Goal: Task Accomplishment & Management: Manage account settings

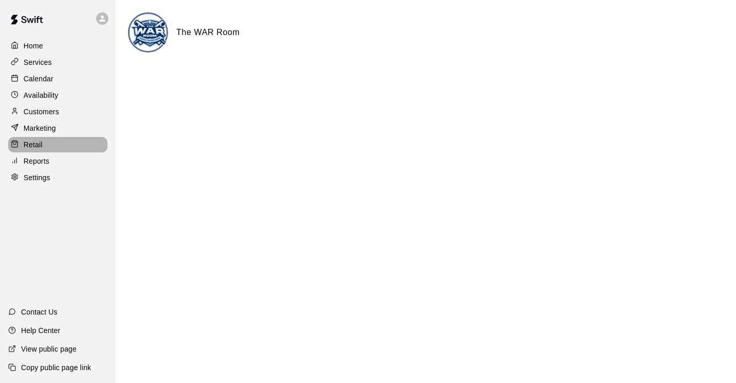
click at [39, 149] on p "Retail" at bounding box center [33, 144] width 19 height 10
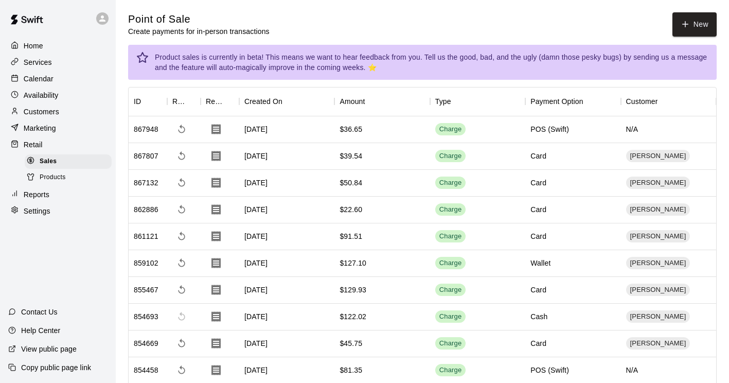
click at [49, 183] on span "Products" at bounding box center [53, 177] width 26 height 10
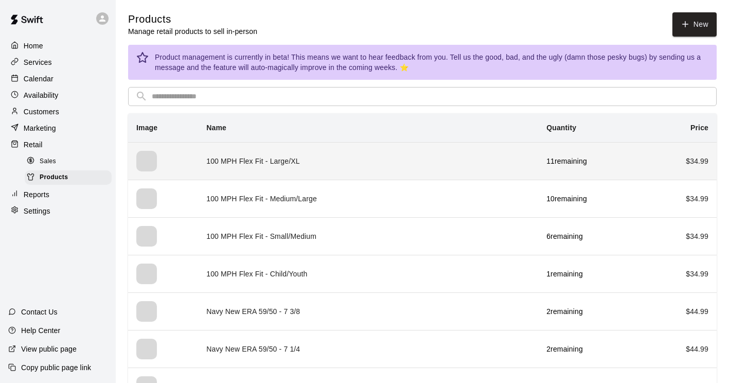
click at [226, 159] on td "100 MPH Flex Fit - Large/XL" at bounding box center [368, 161] width 340 height 38
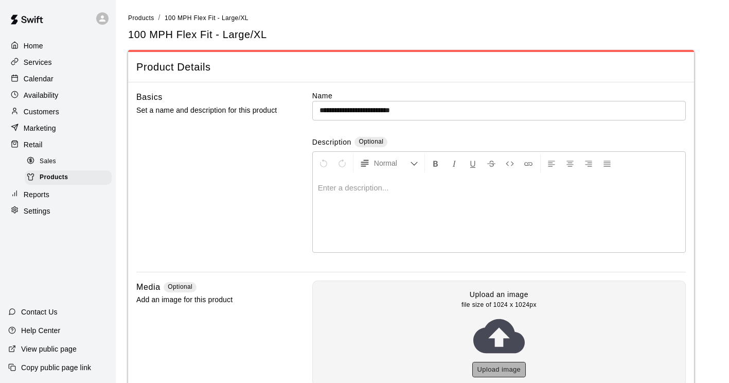
click at [494, 367] on button "Upload image" at bounding box center [499, 370] width 54 height 16
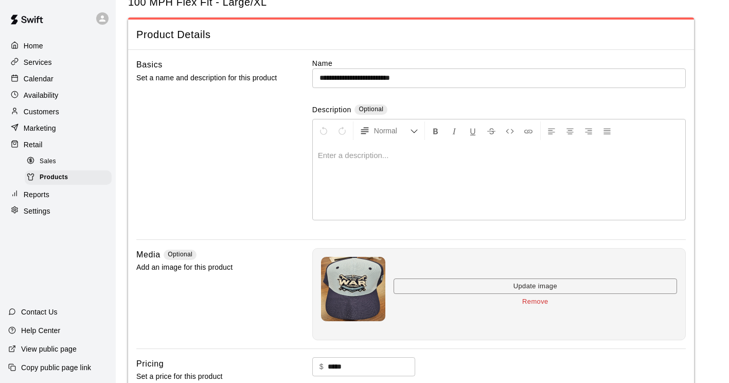
scroll to position [202, 0]
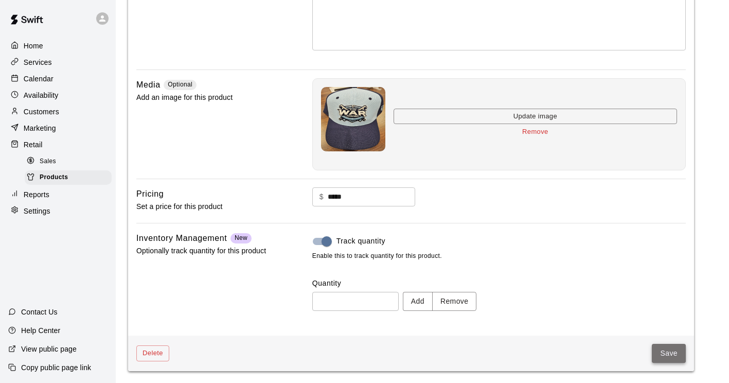
click at [658, 346] on button "Save" at bounding box center [669, 353] width 34 height 19
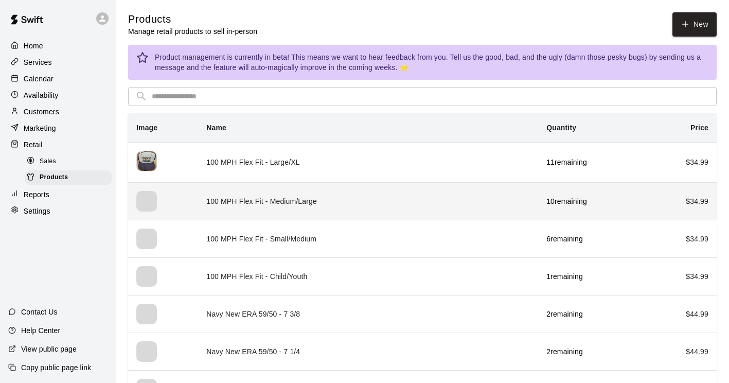
click at [146, 196] on div "simple table" at bounding box center [146, 201] width 21 height 21
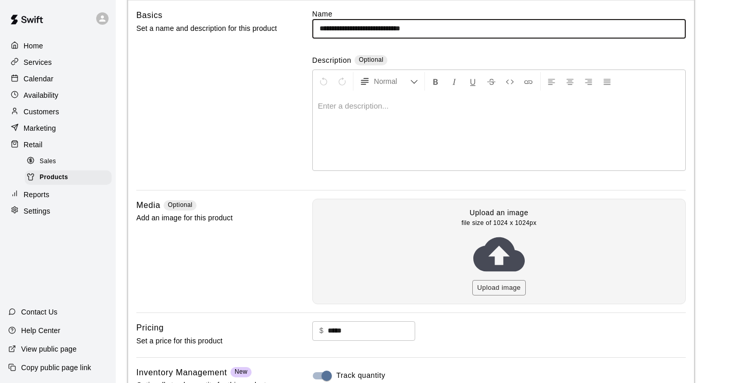
scroll to position [87, 0]
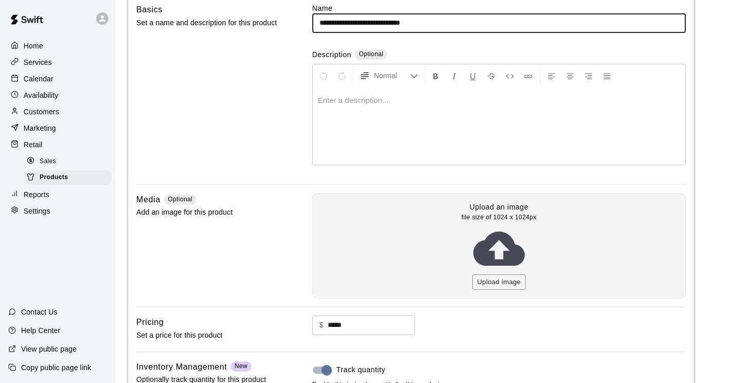
click at [480, 271] on icon at bounding box center [498, 248] width 51 height 51
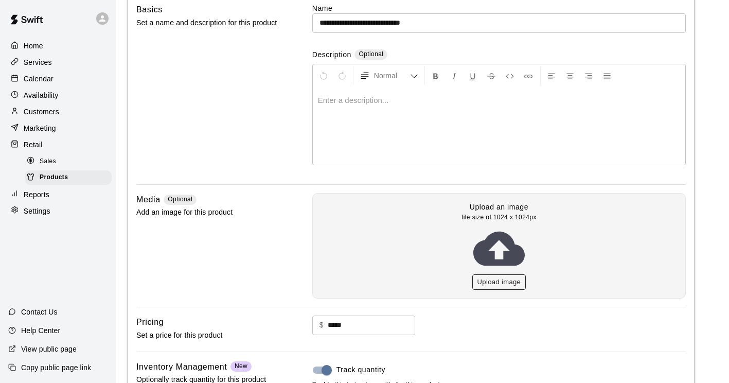
click at [481, 279] on button "Upload image" at bounding box center [499, 282] width 54 height 16
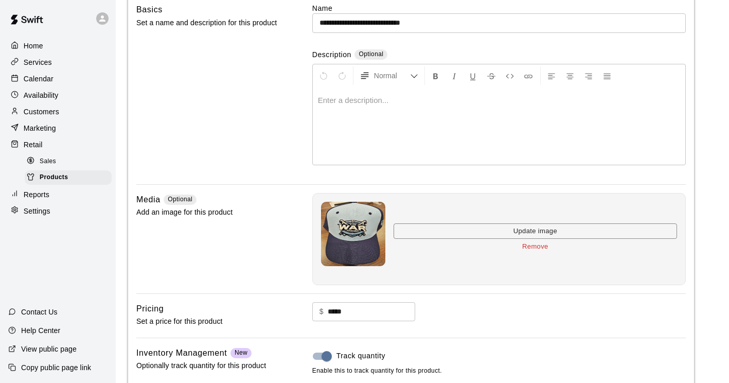
scroll to position [202, 0]
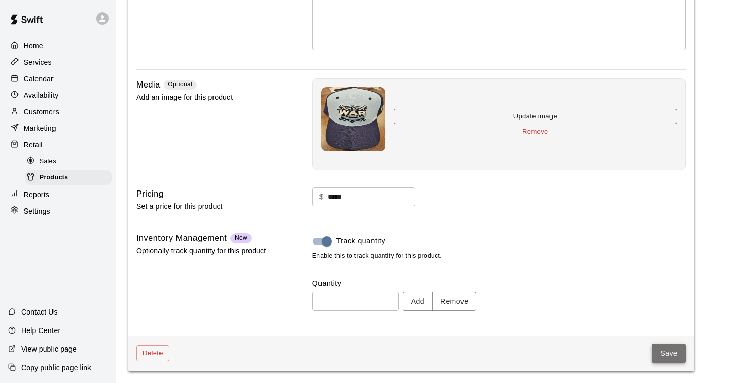
click at [672, 347] on button "Save" at bounding box center [669, 353] width 34 height 19
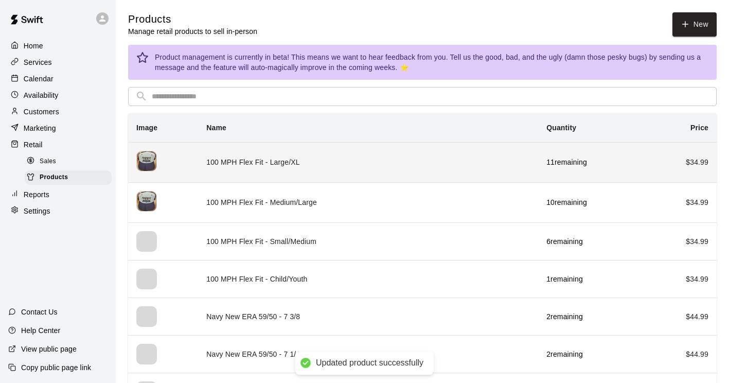
click at [148, 156] on img "simple table" at bounding box center [146, 161] width 21 height 21
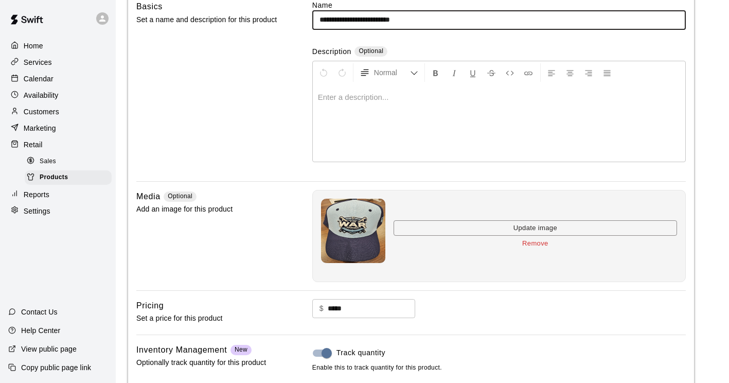
scroll to position [91, 0]
click at [489, 231] on button "Update image" at bounding box center [534, 228] width 283 height 16
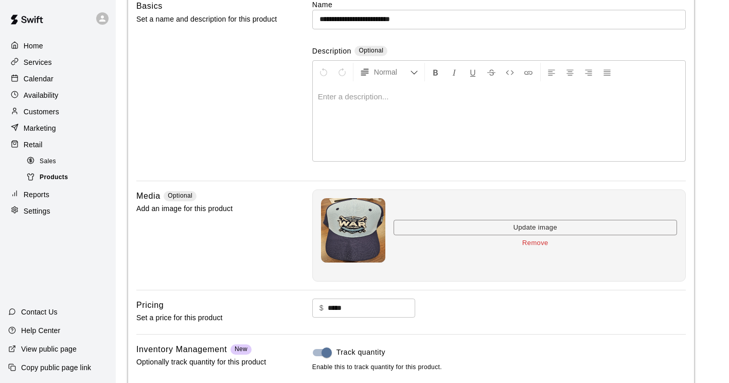
click at [53, 183] on span "Products" at bounding box center [54, 177] width 28 height 10
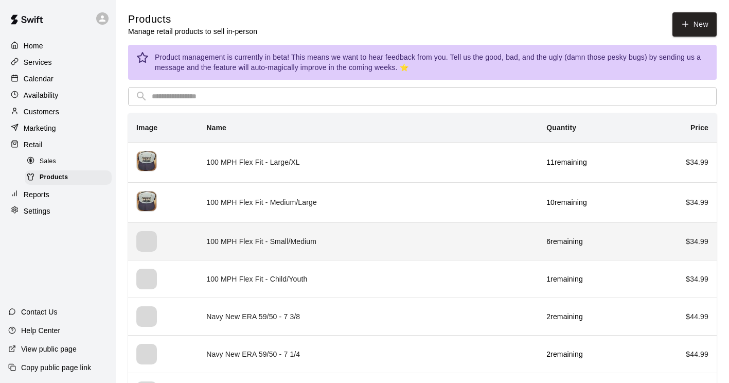
click at [241, 237] on td "100 MPH Flex Fit - Small/Medium" at bounding box center [368, 241] width 340 height 38
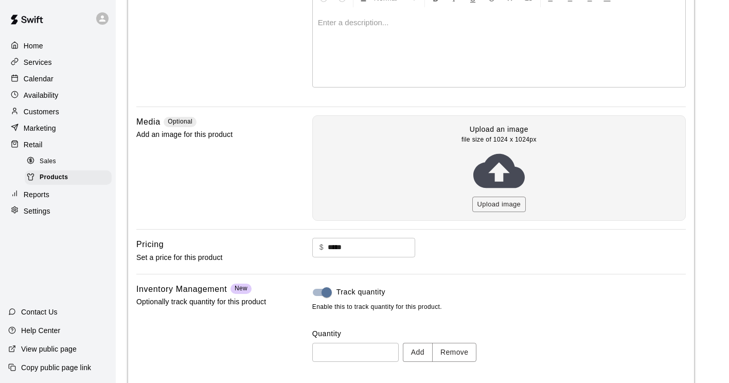
scroll to position [166, 0]
click at [509, 200] on button "Upload image" at bounding box center [499, 204] width 54 height 16
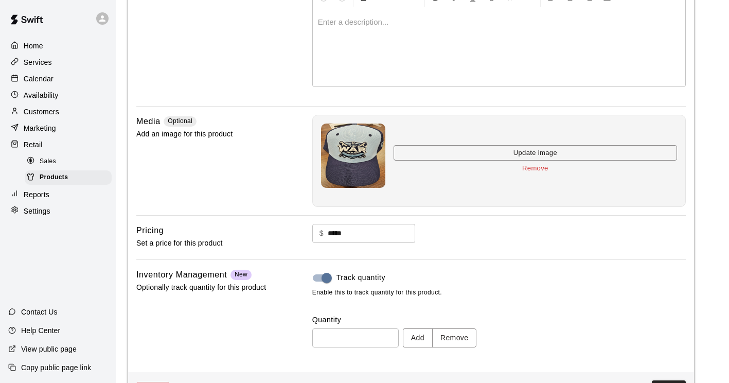
scroll to position [202, 0]
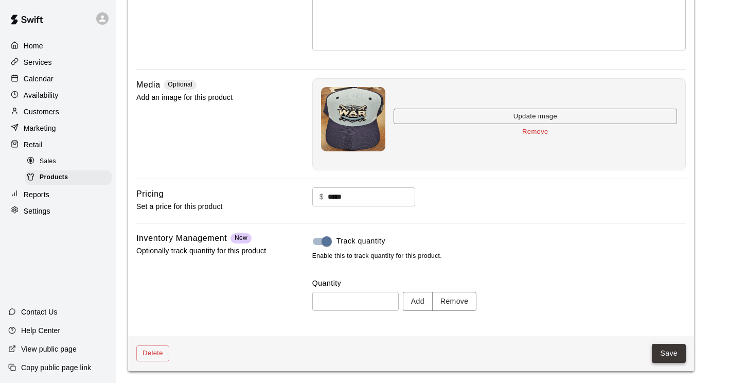
click at [661, 354] on button "Save" at bounding box center [669, 353] width 34 height 19
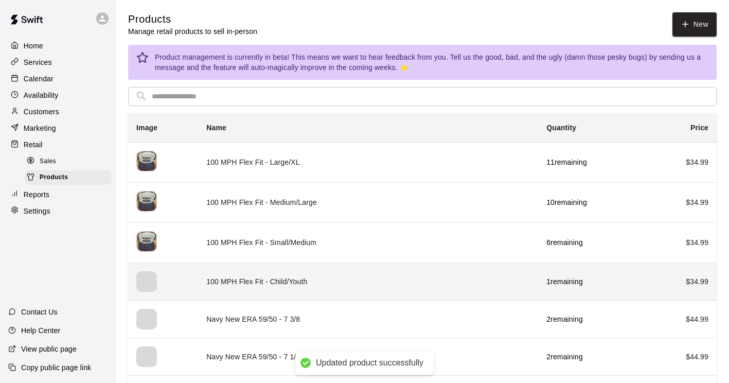
click at [146, 276] on div "simple table" at bounding box center [146, 281] width 21 height 21
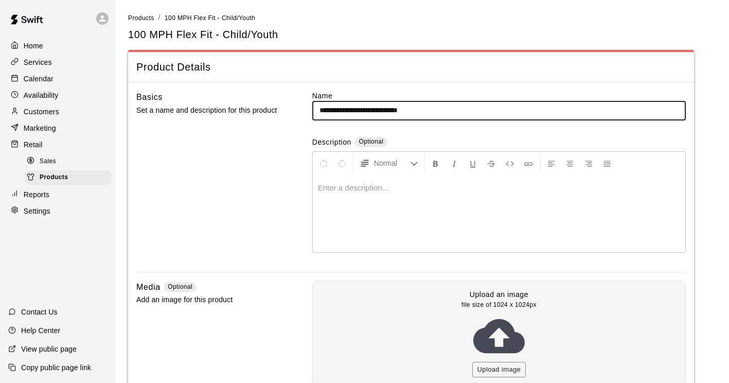
scroll to position [93, 0]
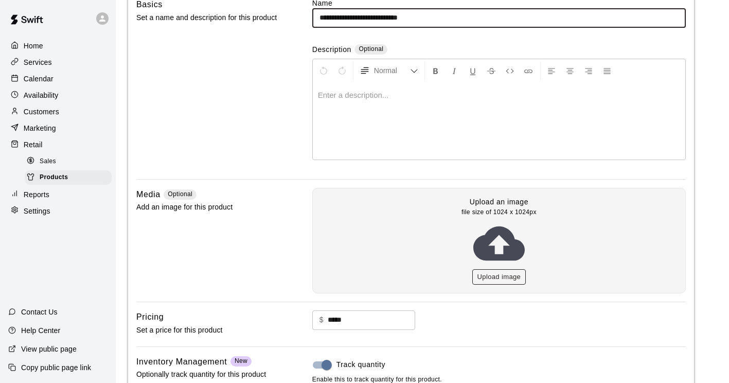
click at [496, 271] on button "Upload image" at bounding box center [499, 277] width 54 height 16
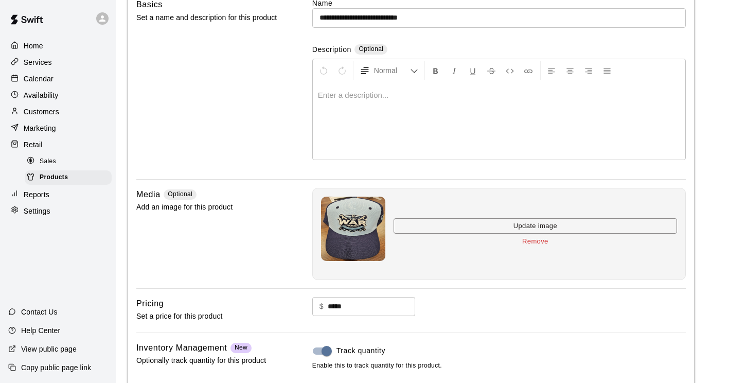
scroll to position [202, 0]
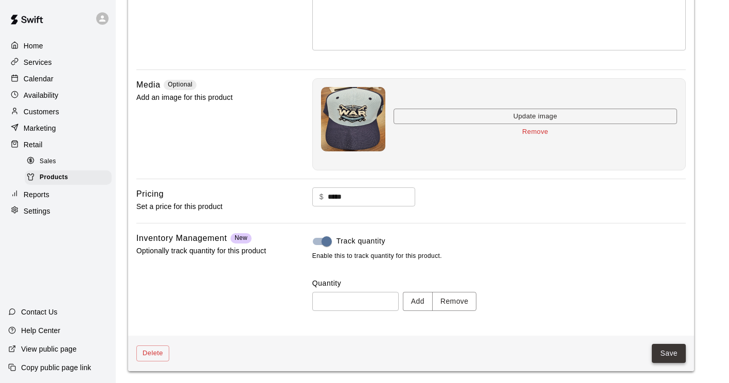
click at [669, 354] on button "Save" at bounding box center [669, 353] width 34 height 19
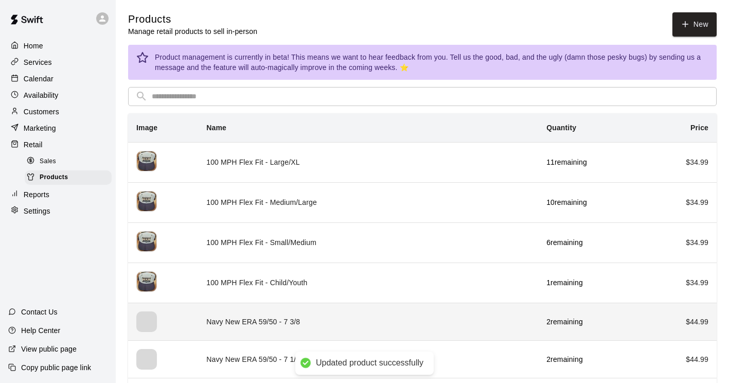
click at [135, 314] on th "simple table" at bounding box center [163, 321] width 70 height 38
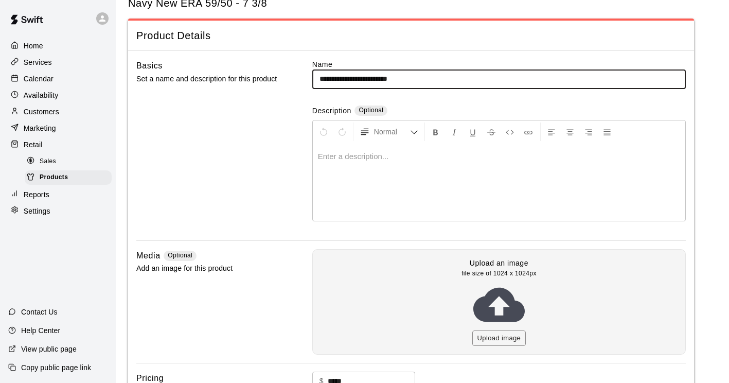
scroll to position [32, 0]
click at [481, 332] on button "Upload image" at bounding box center [499, 338] width 54 height 16
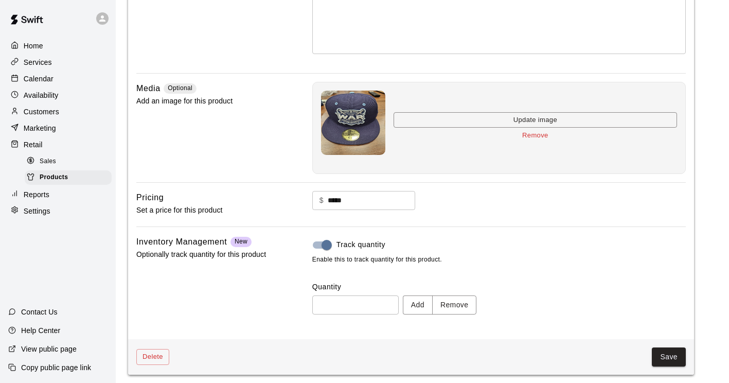
scroll to position [202, 0]
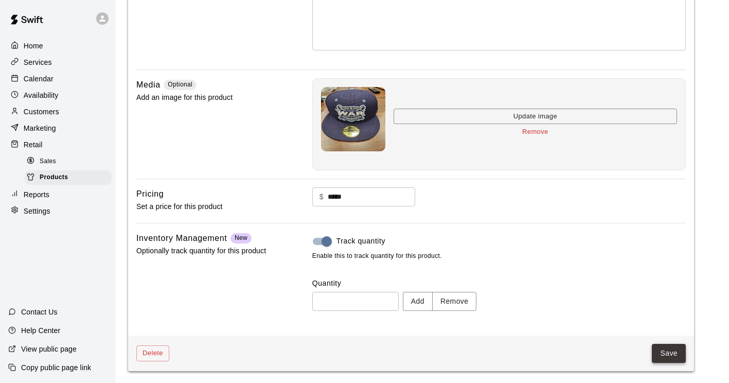
click at [656, 358] on button "Save" at bounding box center [669, 353] width 34 height 19
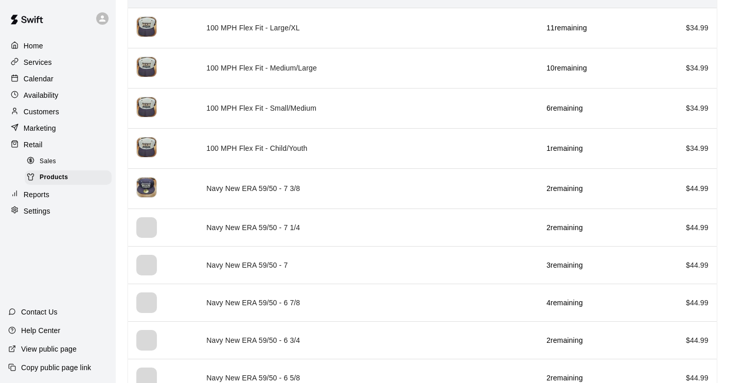
scroll to position [135, 0]
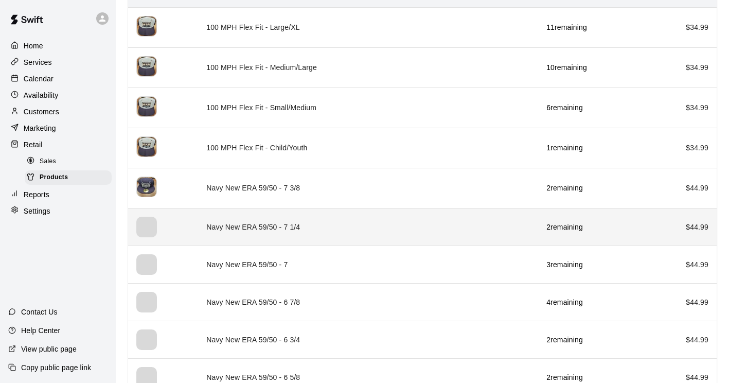
click at [251, 211] on td "Navy New ERA 59/50 - 7 1/4" at bounding box center [368, 227] width 340 height 38
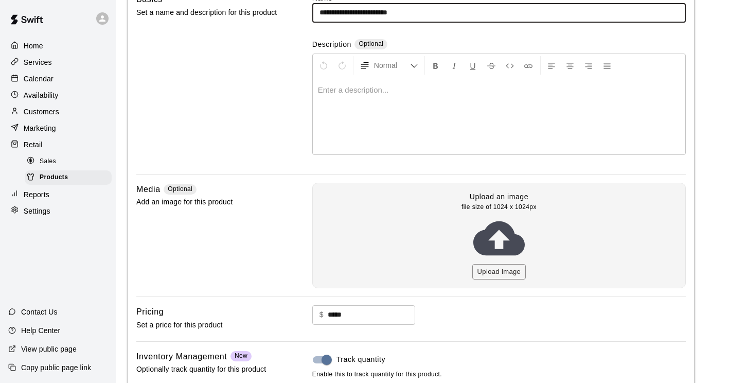
scroll to position [99, 0]
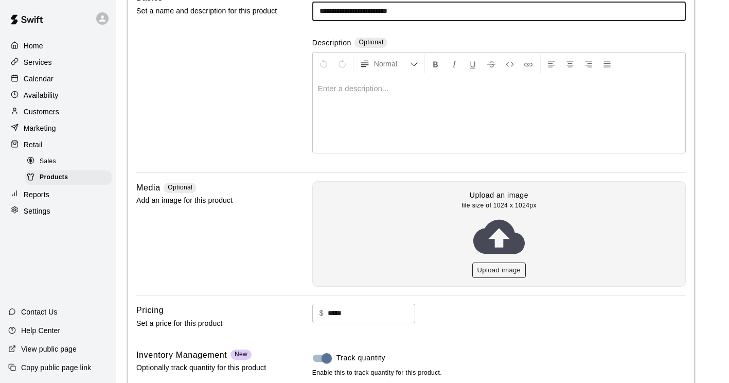
click at [486, 264] on button "Upload image" at bounding box center [499, 270] width 54 height 16
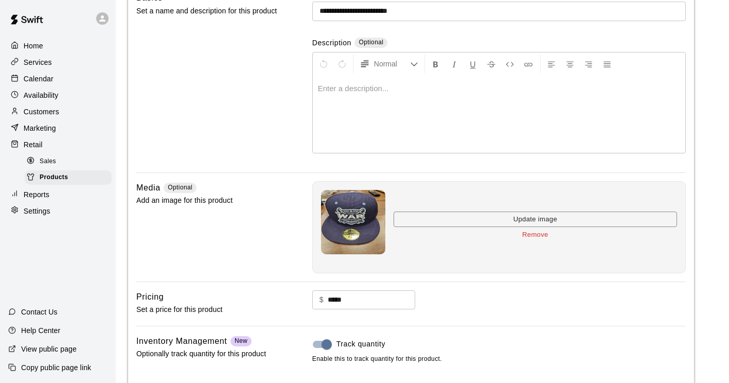
scroll to position [202, 0]
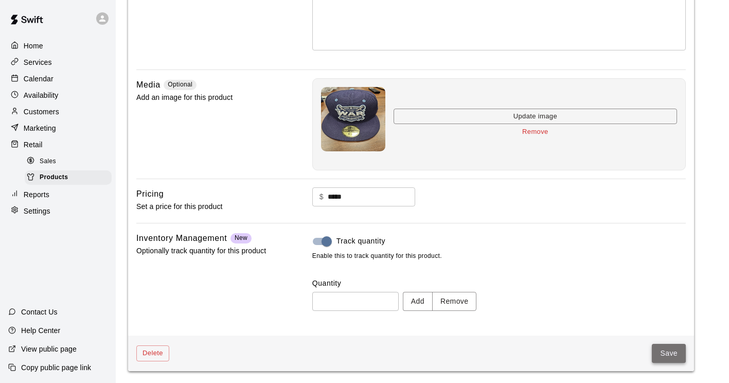
click at [666, 354] on button "Save" at bounding box center [669, 353] width 34 height 19
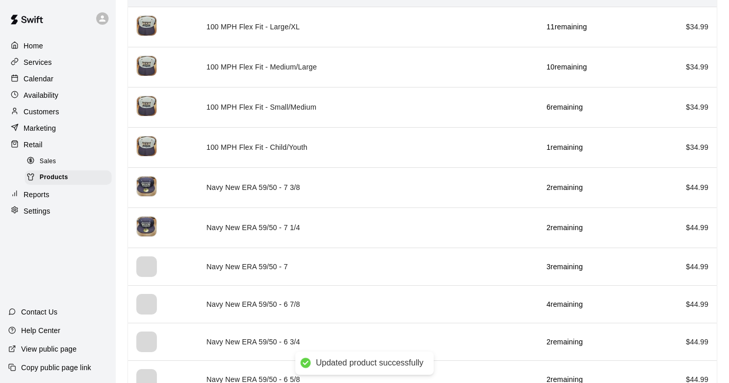
scroll to position [149, 0]
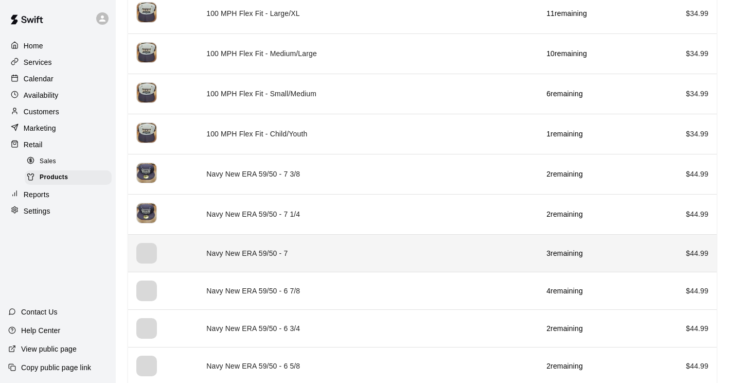
click at [139, 244] on div "simple table" at bounding box center [146, 253] width 21 height 21
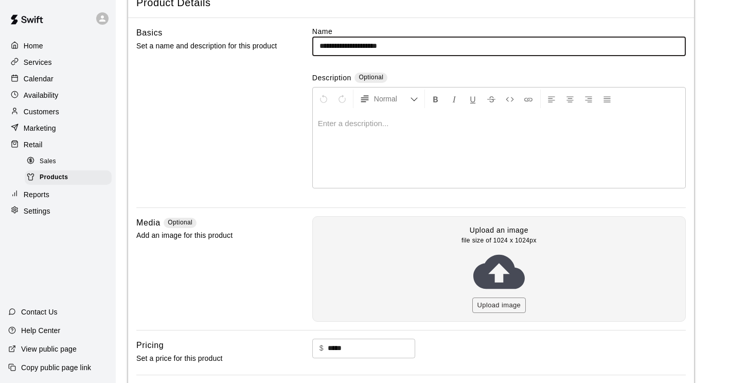
scroll to position [66, 0]
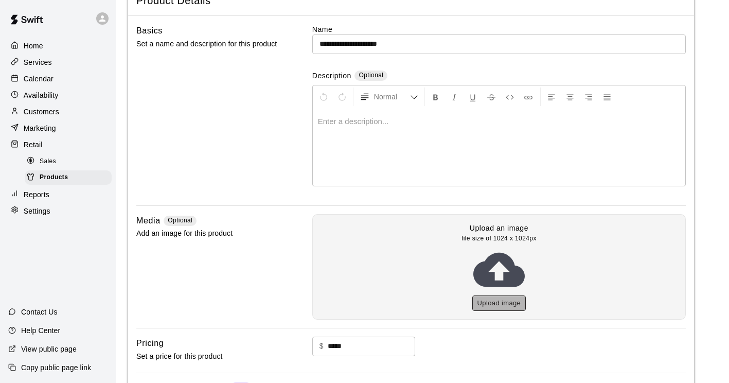
click at [482, 301] on button "Upload image" at bounding box center [499, 303] width 54 height 16
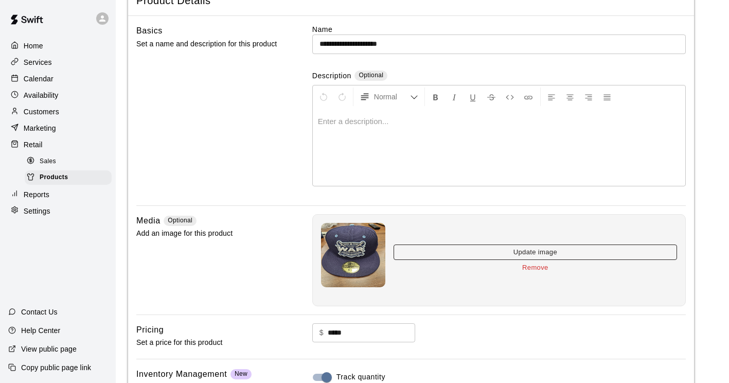
scroll to position [187, 0]
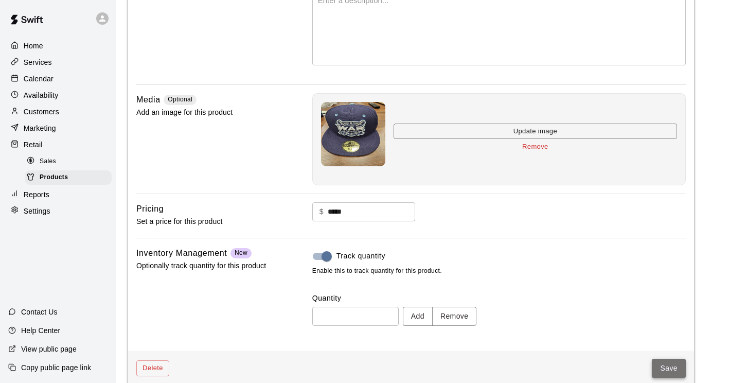
click at [671, 371] on button "Save" at bounding box center [669, 367] width 34 height 19
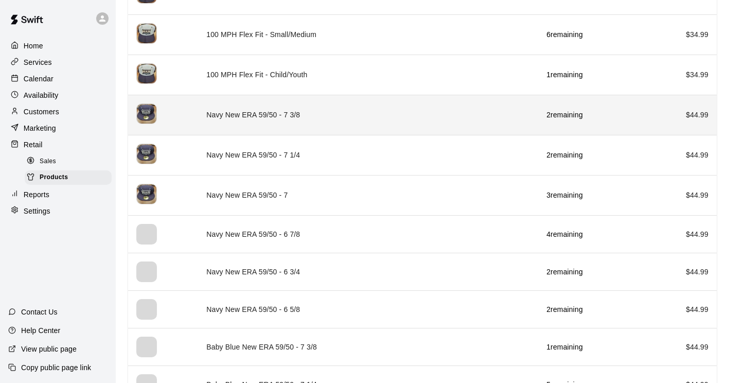
scroll to position [209, 0]
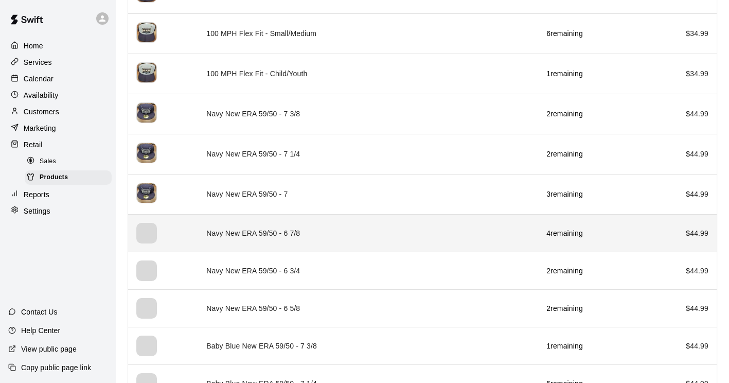
click at [154, 229] on div "simple table" at bounding box center [146, 233] width 21 height 21
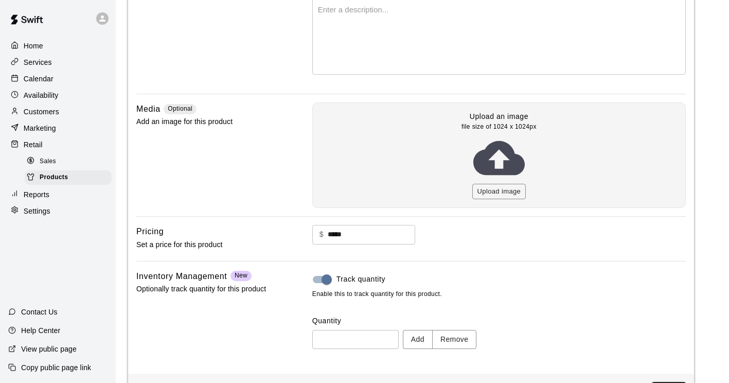
scroll to position [201, 0]
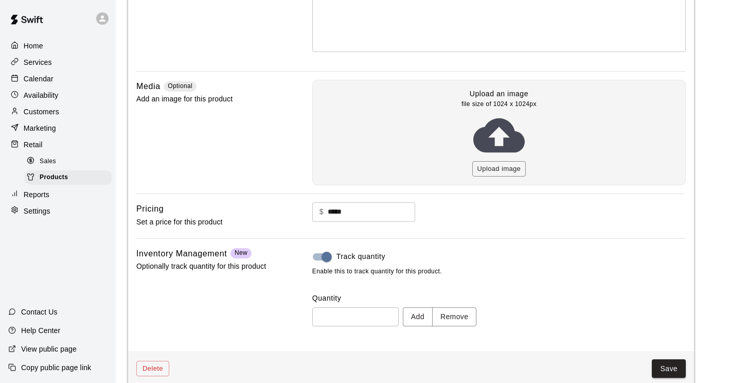
click at [504, 159] on icon at bounding box center [498, 135] width 51 height 51
click at [500, 168] on button "Upload image" at bounding box center [499, 169] width 54 height 16
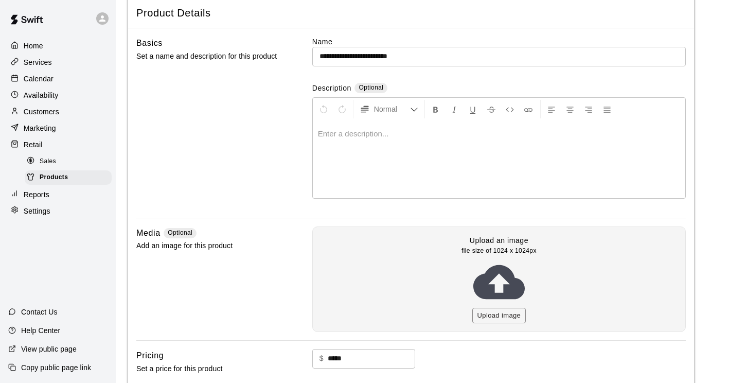
scroll to position [55, 0]
click at [496, 308] on button "Upload image" at bounding box center [499, 315] width 54 height 16
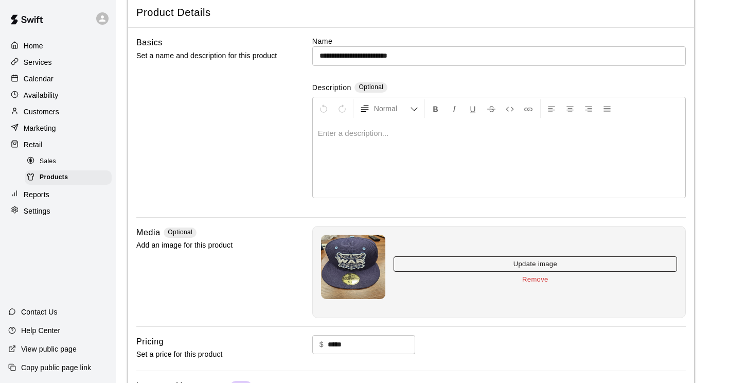
scroll to position [202, 0]
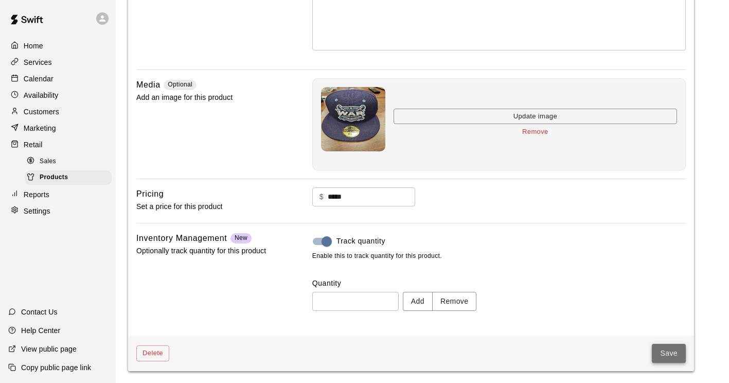
click at [666, 359] on button "Save" at bounding box center [669, 353] width 34 height 19
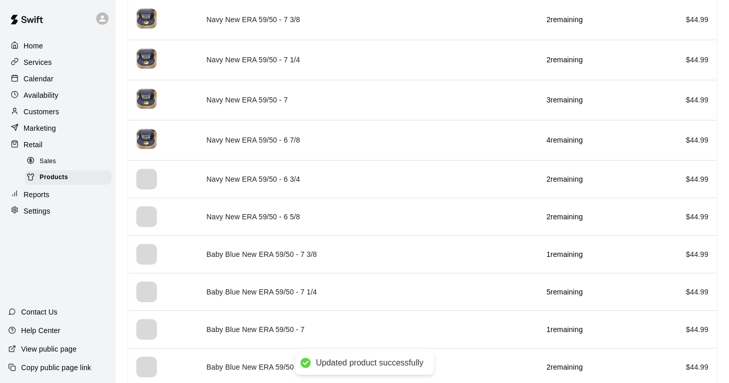
scroll to position [304, 0]
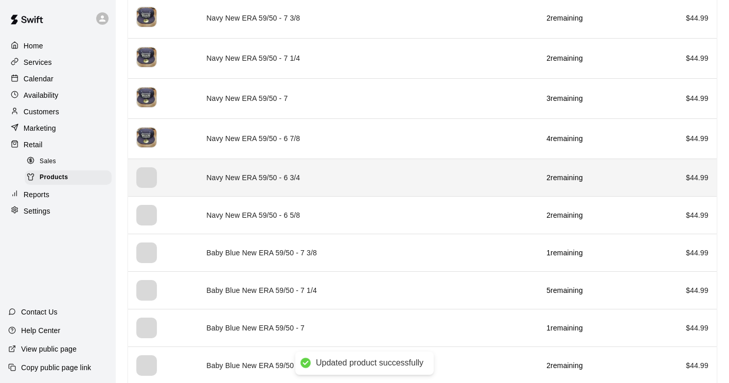
click at [150, 169] on div "simple table" at bounding box center [146, 177] width 21 height 21
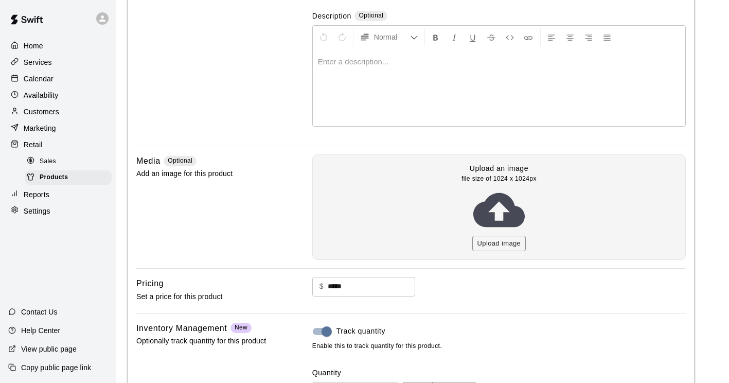
scroll to position [133, 0]
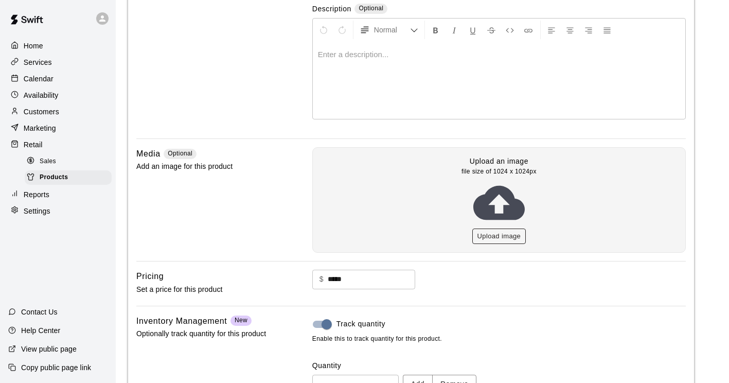
click at [495, 241] on button "Upload image" at bounding box center [499, 236] width 54 height 16
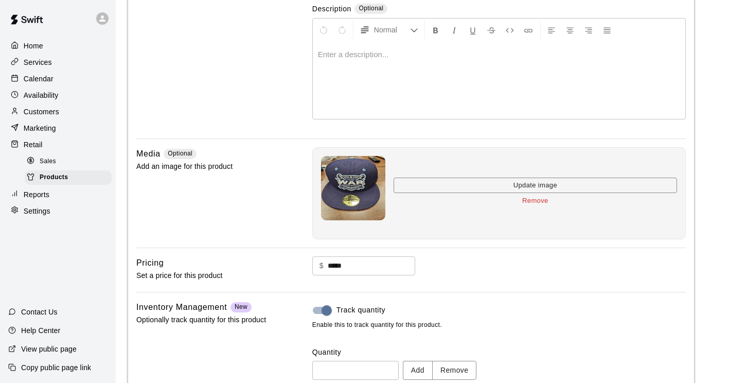
scroll to position [202, 0]
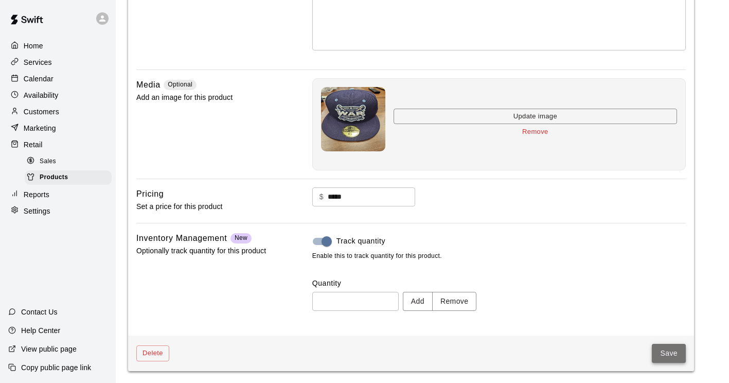
click at [669, 354] on button "Save" at bounding box center [669, 353] width 34 height 19
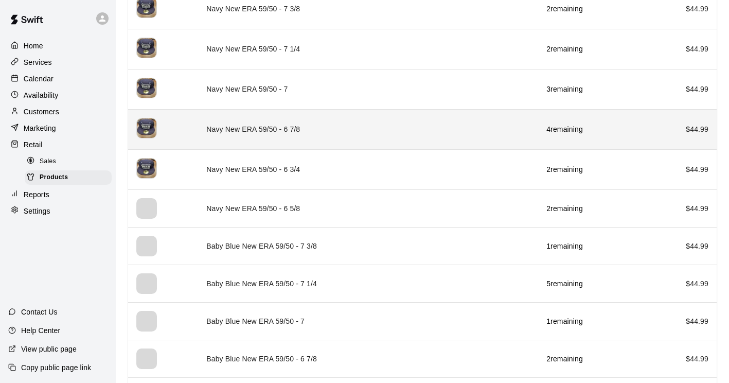
scroll to position [314, 0]
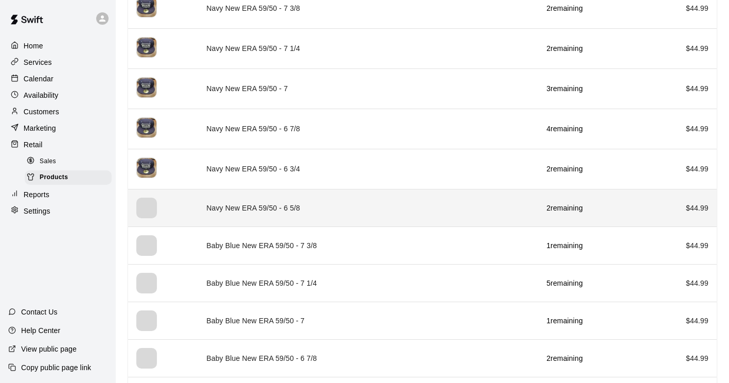
click at [149, 218] on div "simple table" at bounding box center [146, 207] width 21 height 21
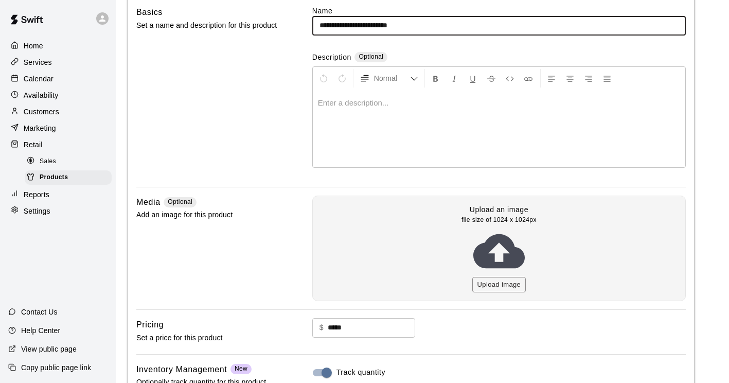
scroll to position [87, 0]
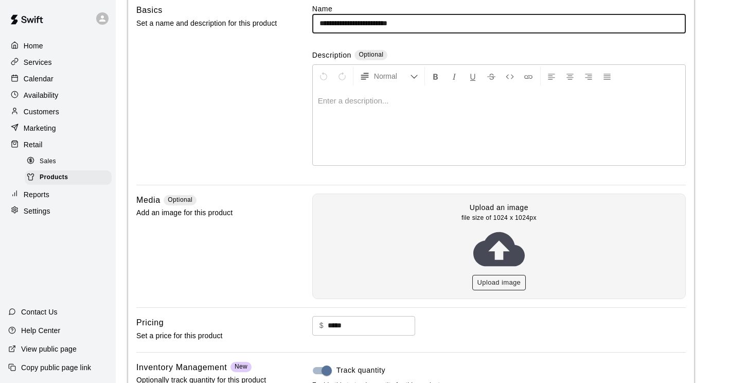
click at [491, 283] on button "Upload image" at bounding box center [499, 283] width 54 height 16
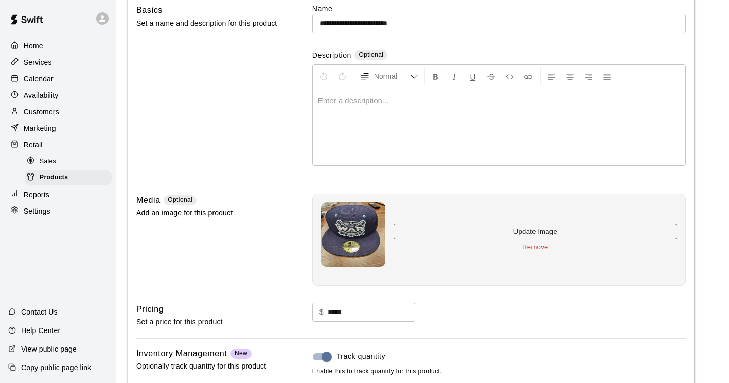
scroll to position [202, 0]
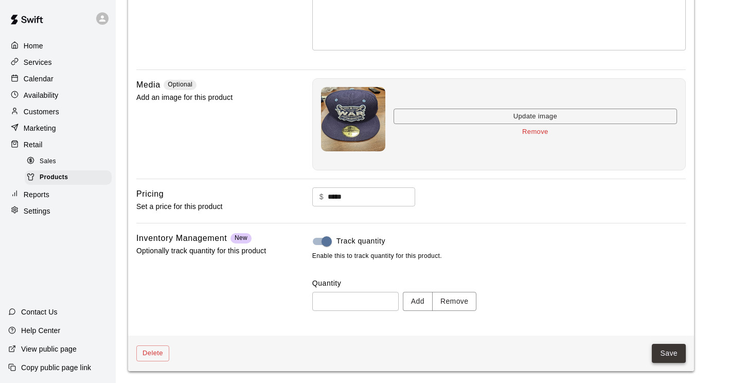
click at [663, 358] on button "Save" at bounding box center [669, 353] width 34 height 19
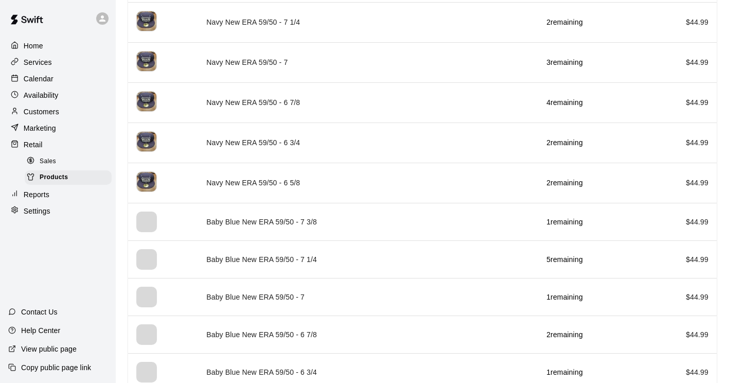
scroll to position [342, 0]
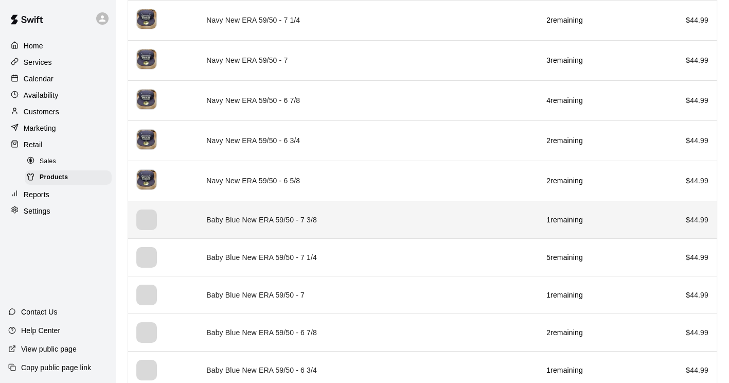
click at [140, 222] on div "simple table" at bounding box center [146, 219] width 21 height 21
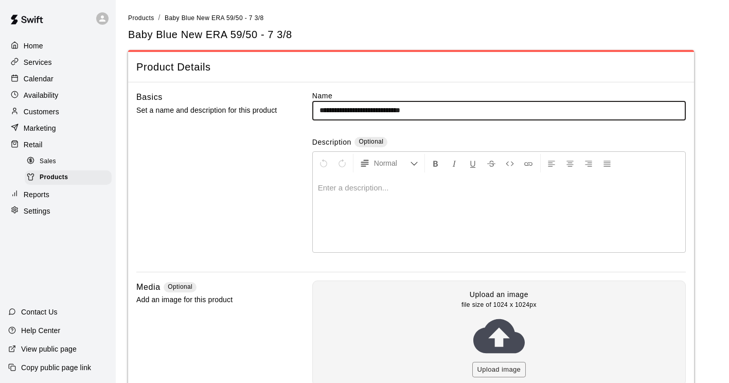
scroll to position [52, 0]
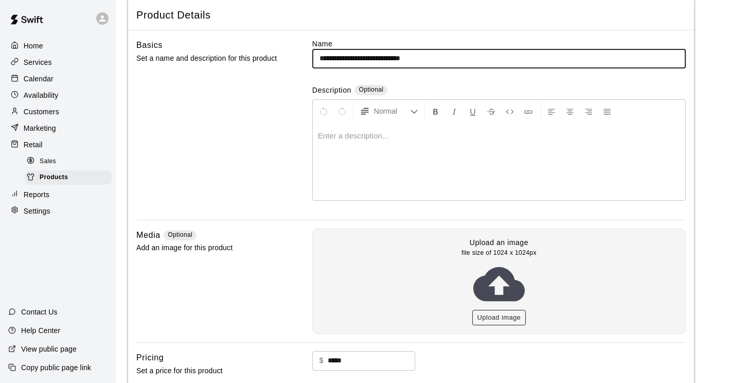
click at [504, 321] on button "Upload image" at bounding box center [499, 318] width 54 height 16
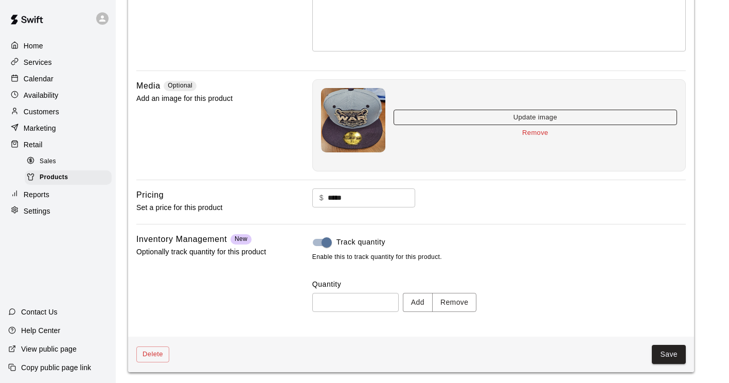
scroll to position [202, 0]
click at [658, 351] on button "Save" at bounding box center [669, 353] width 34 height 19
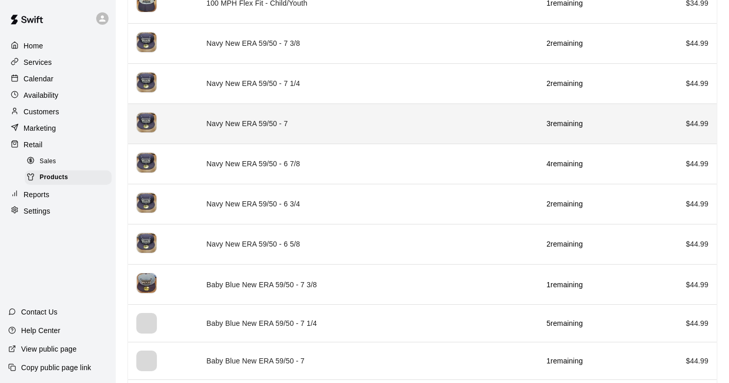
scroll to position [282, 0]
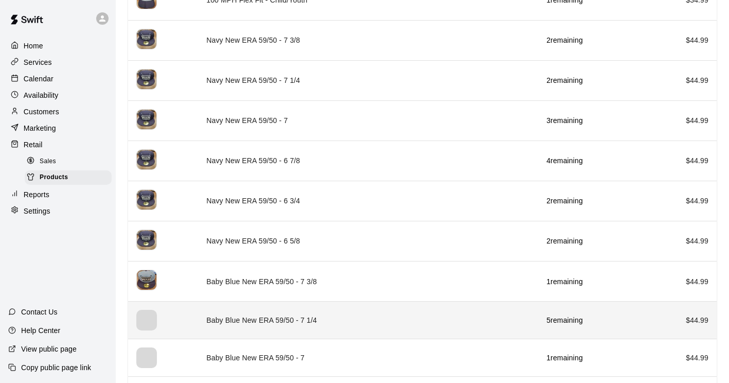
click at [144, 314] on div "simple table" at bounding box center [146, 320] width 21 height 21
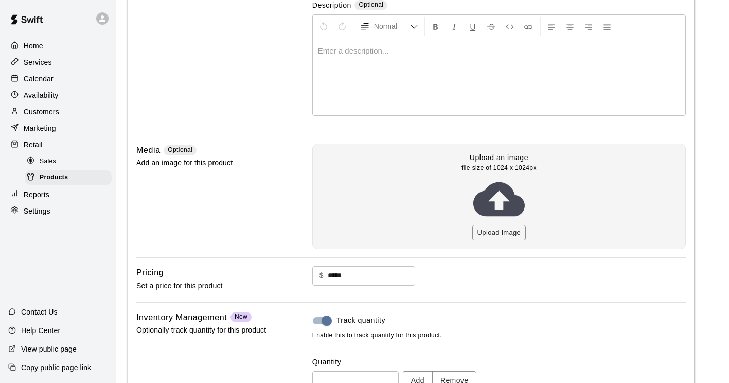
scroll to position [138, 0]
click at [485, 233] on button "Upload image" at bounding box center [499, 232] width 54 height 16
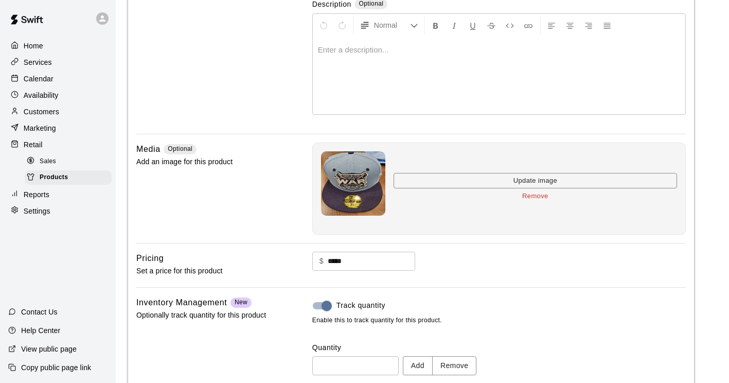
scroll to position [202, 0]
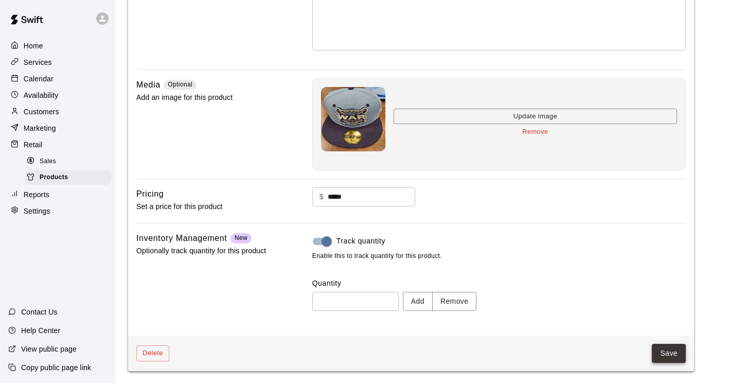
click at [670, 348] on button "Save" at bounding box center [669, 353] width 34 height 19
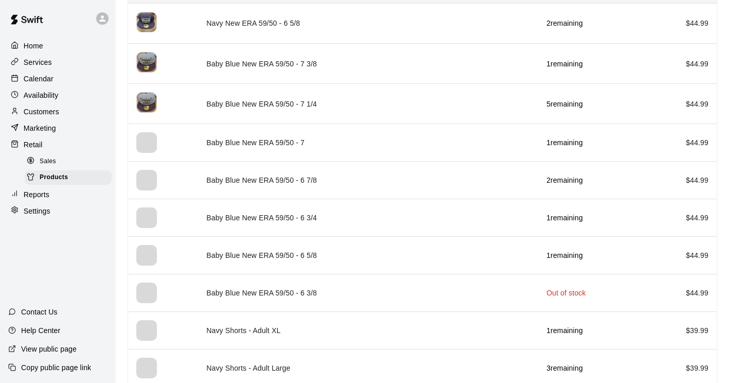
scroll to position [500, 0]
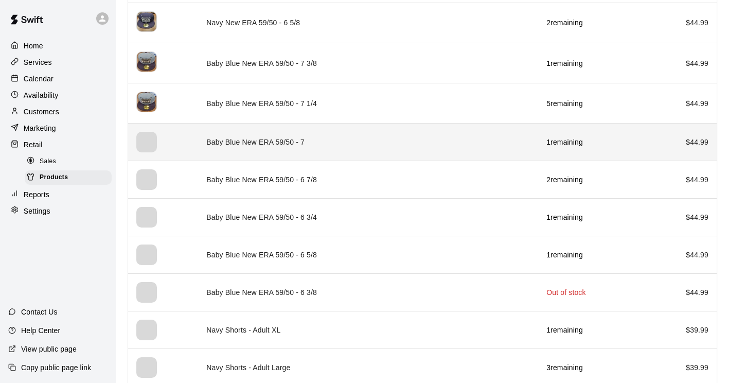
click at [140, 135] on div "simple table" at bounding box center [146, 142] width 21 height 21
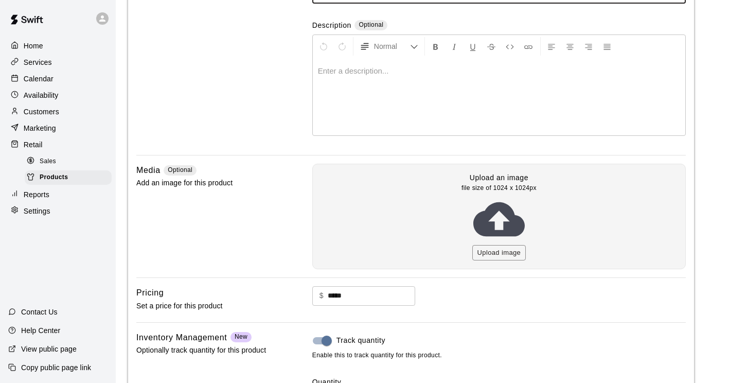
scroll to position [119, 0]
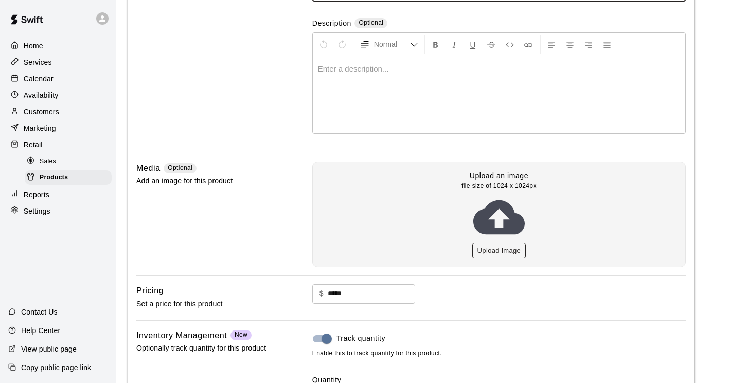
click at [480, 246] on button "Upload image" at bounding box center [499, 251] width 54 height 16
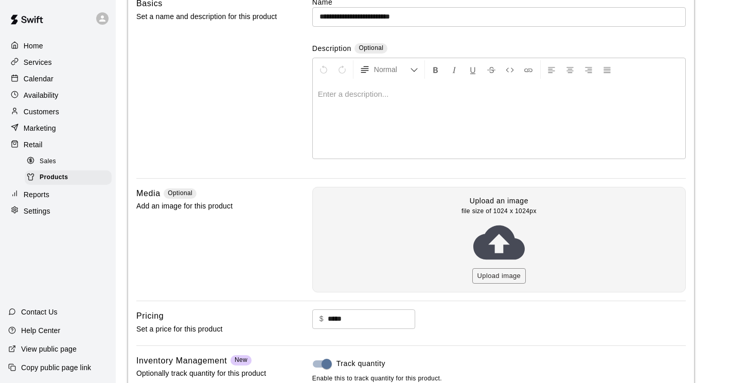
scroll to position [96, 0]
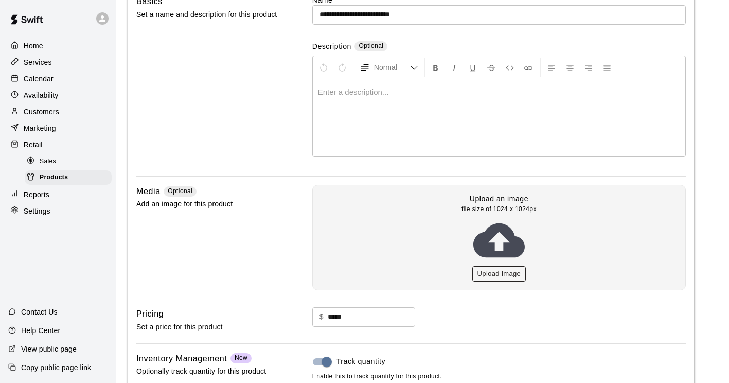
click at [480, 272] on button "Upload image" at bounding box center [499, 274] width 54 height 16
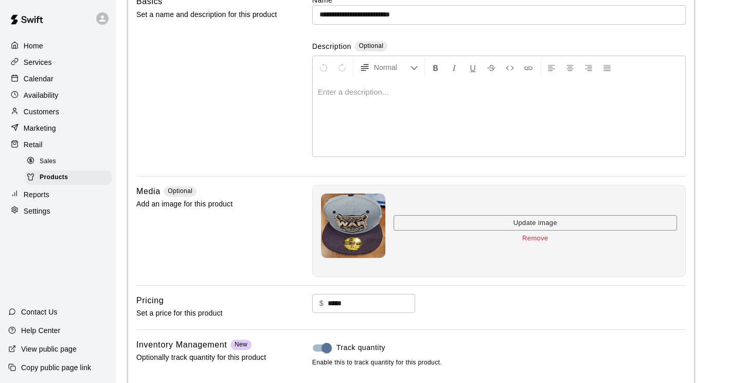
scroll to position [202, 0]
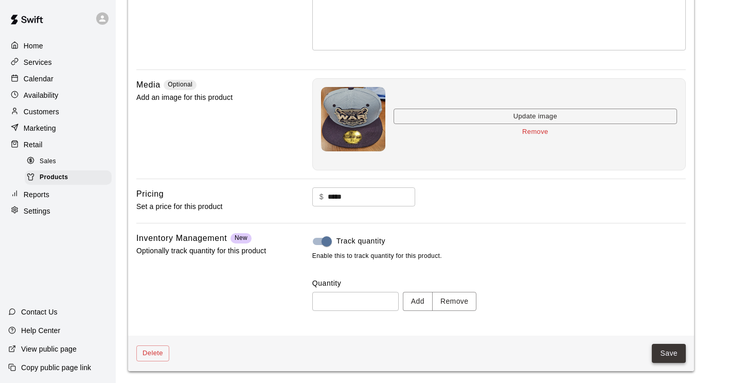
click at [668, 355] on button "Save" at bounding box center [669, 353] width 34 height 19
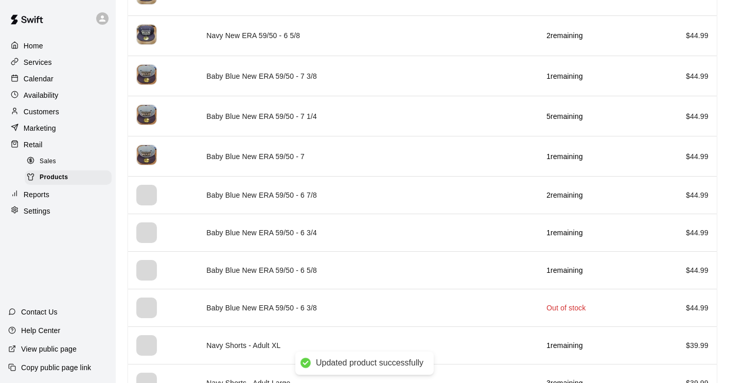
scroll to position [488, 0]
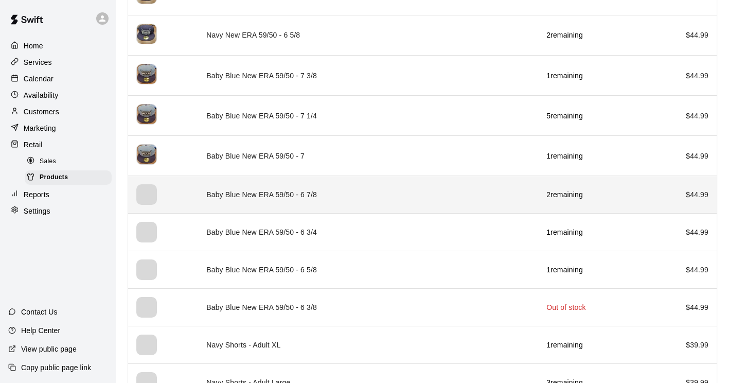
click at [148, 193] on div "simple table" at bounding box center [146, 194] width 21 height 21
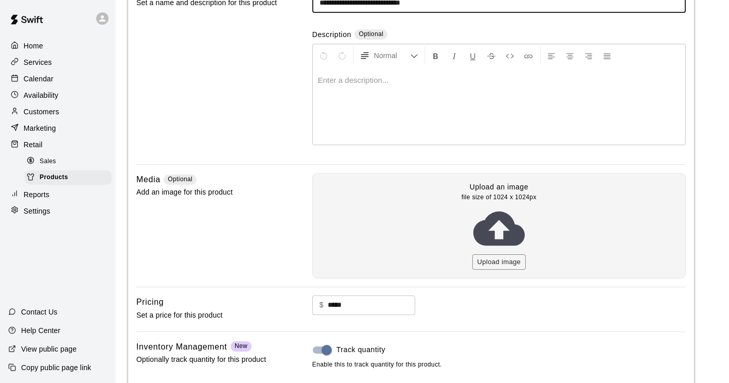
scroll to position [110, 0]
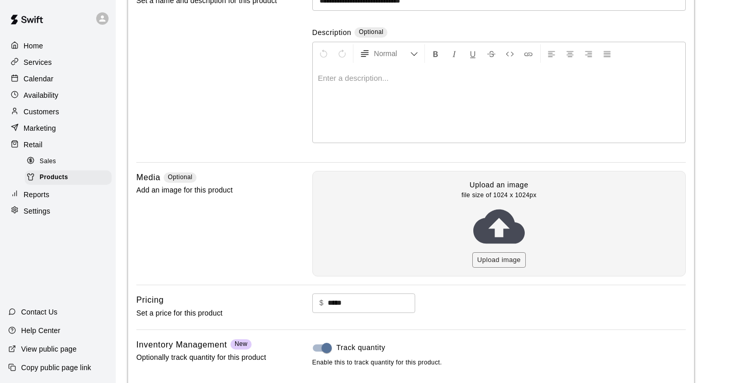
click at [488, 269] on div "Upload an image file size of 1024 x 1024px Upload image" at bounding box center [498, 224] width 373 height 106
click at [497, 259] on button "Upload image" at bounding box center [499, 260] width 54 height 16
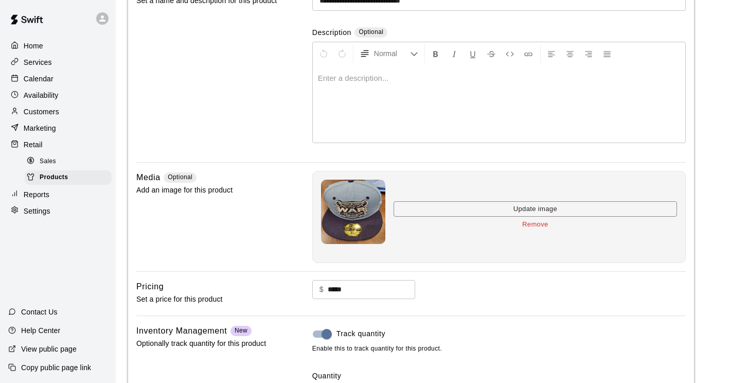
scroll to position [202, 0]
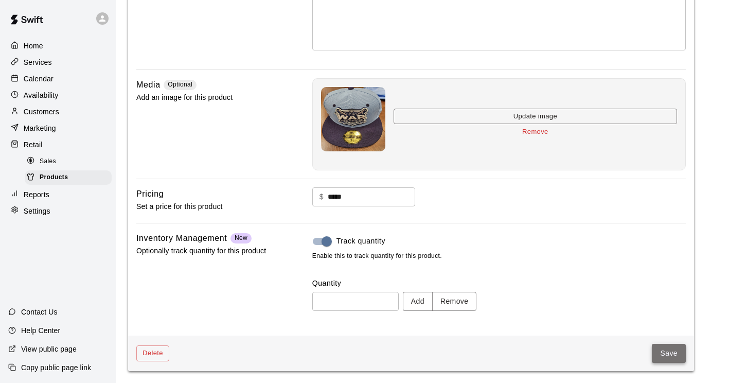
click at [664, 354] on button "Save" at bounding box center [669, 353] width 34 height 19
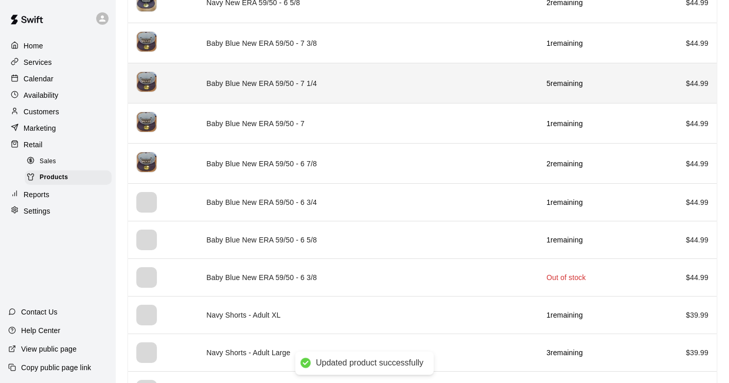
scroll to position [532, 0]
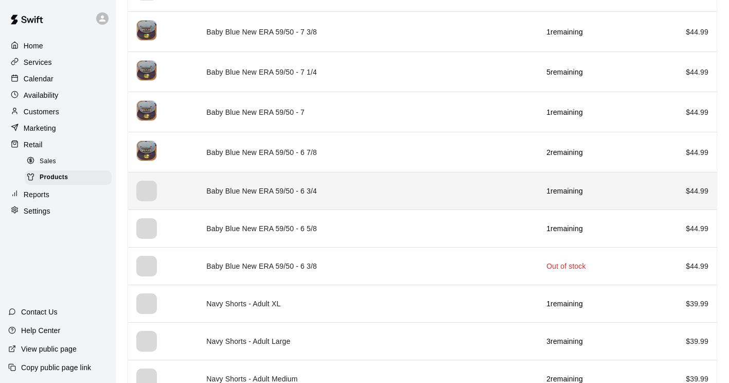
click at [138, 183] on div "simple table" at bounding box center [146, 191] width 21 height 21
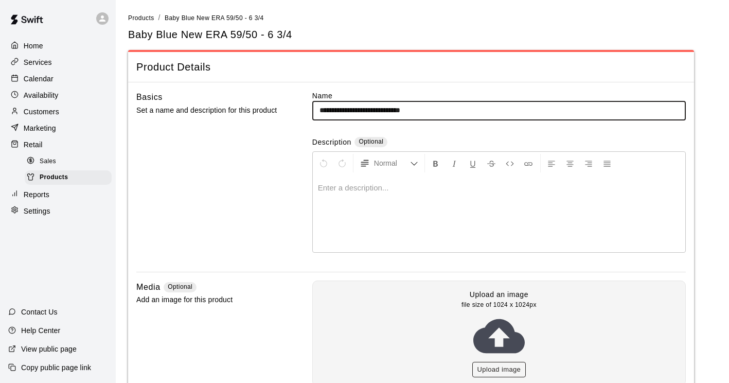
click at [490, 364] on button "Upload image" at bounding box center [499, 370] width 54 height 16
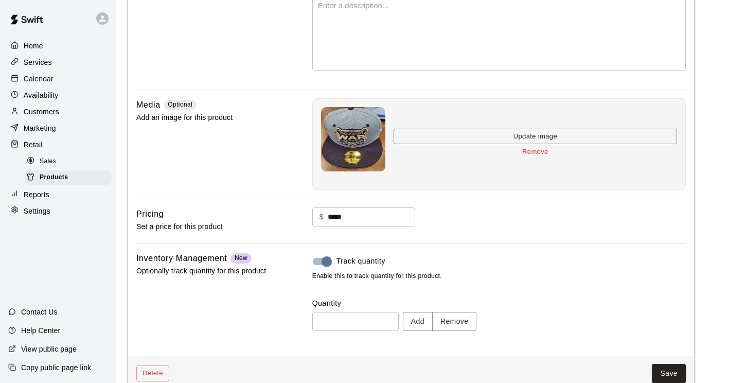
scroll to position [185, 0]
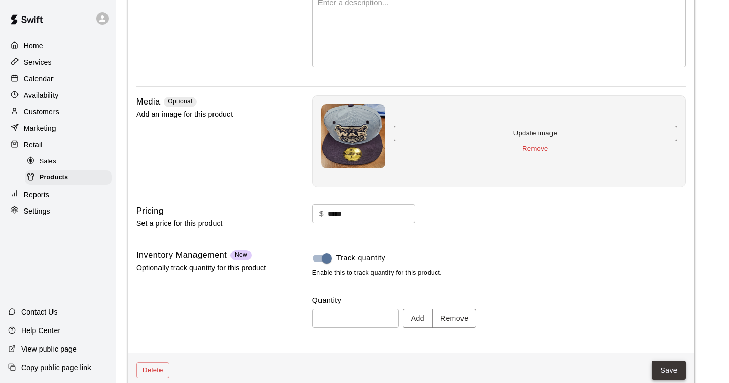
click at [661, 367] on button "Save" at bounding box center [669, 369] width 34 height 19
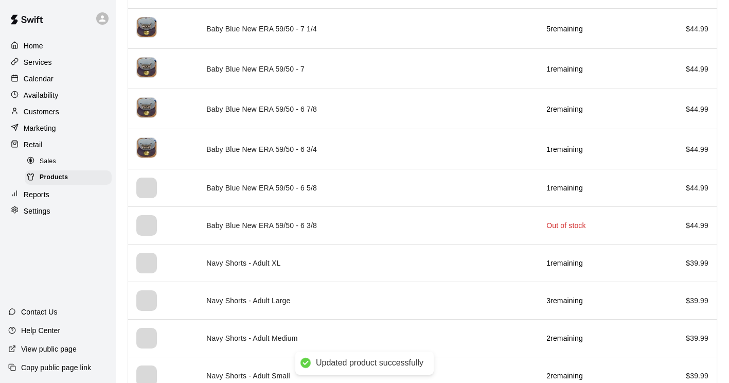
scroll to position [575, 0]
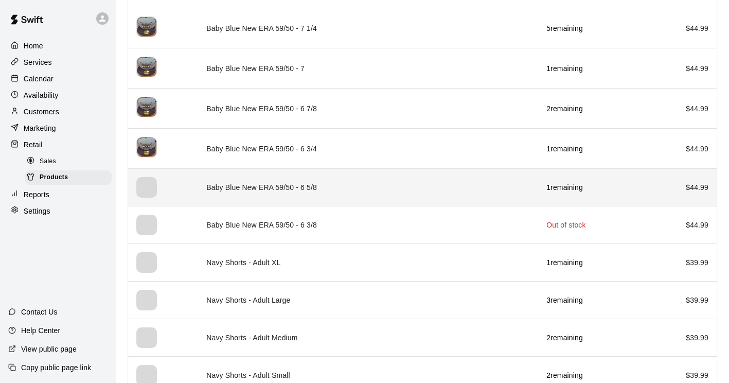
click at [147, 182] on div "simple table" at bounding box center [146, 187] width 21 height 21
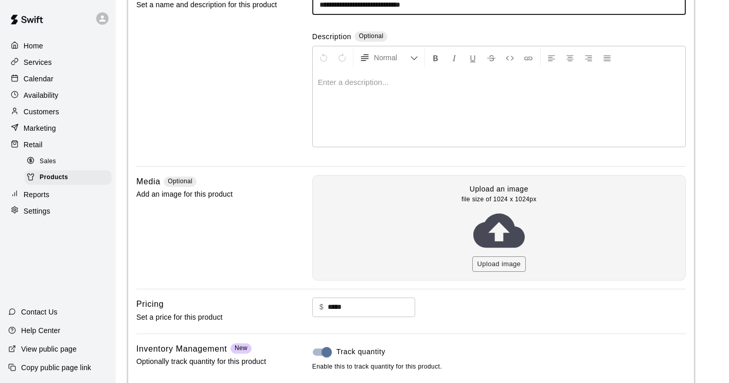
scroll to position [114, 0]
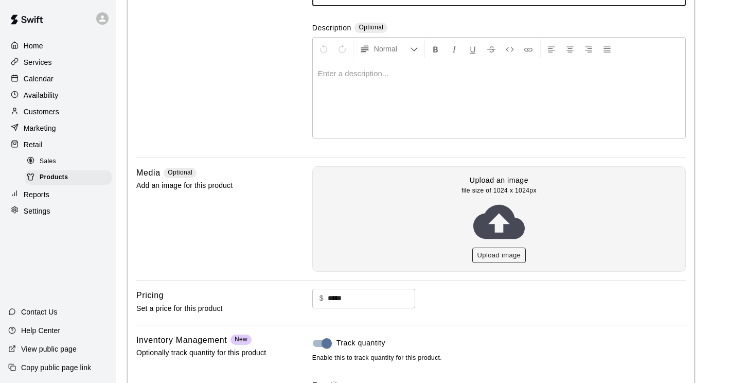
click at [489, 254] on button "Upload image" at bounding box center [499, 255] width 54 height 16
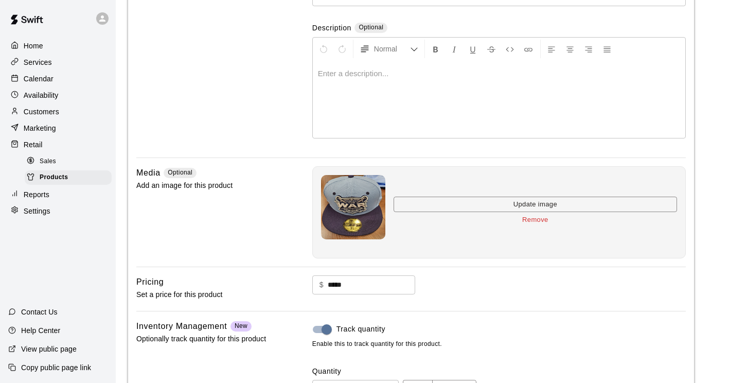
scroll to position [202, 0]
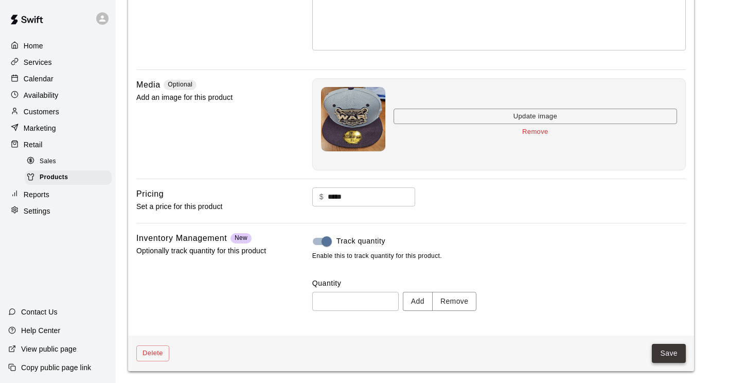
click at [666, 354] on button "Save" at bounding box center [669, 353] width 34 height 19
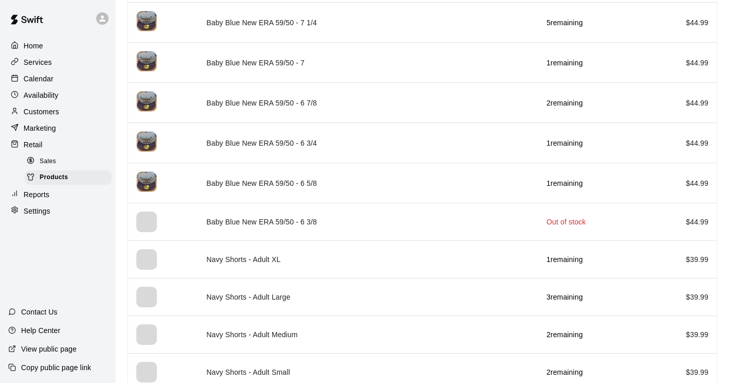
scroll to position [582, 0]
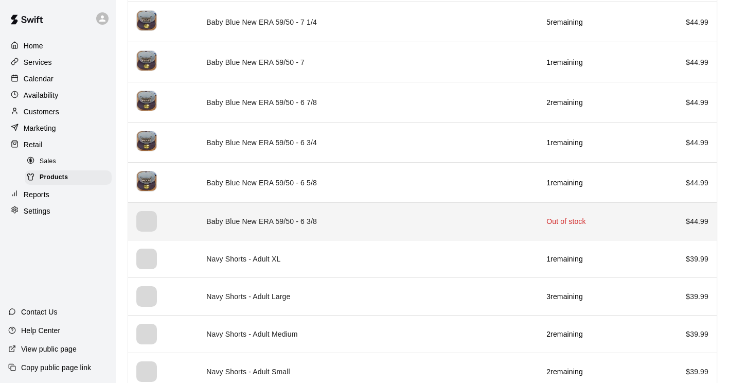
click at [152, 218] on div "simple table" at bounding box center [146, 221] width 21 height 21
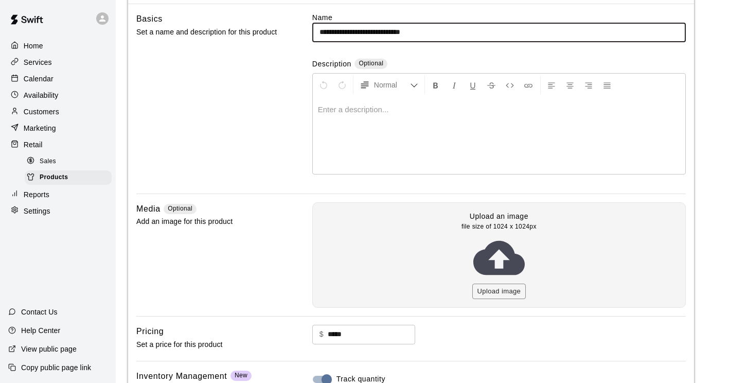
scroll to position [79, 0]
click at [494, 286] on button "Upload image" at bounding box center [499, 291] width 54 height 16
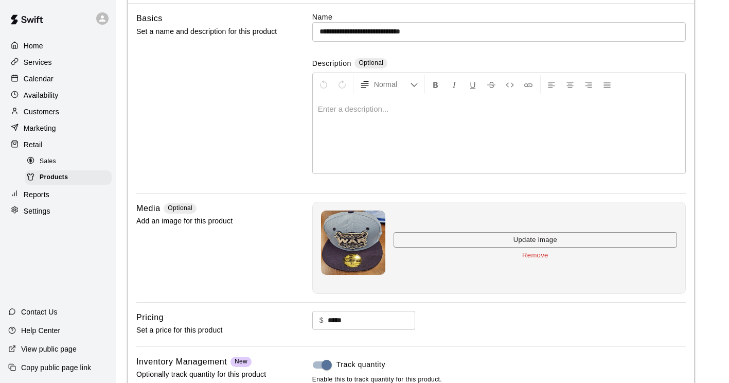
scroll to position [202, 0]
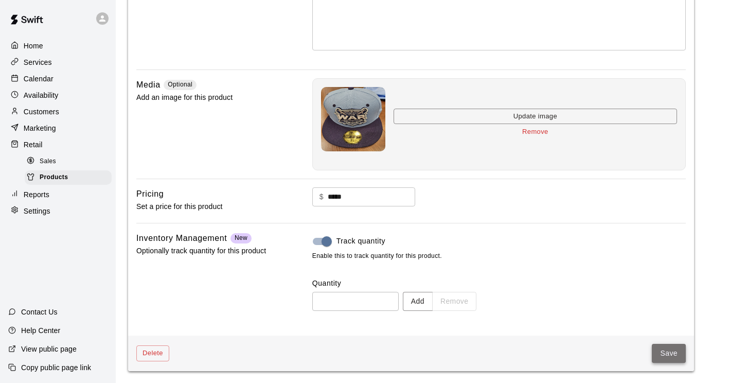
click at [659, 350] on button "Save" at bounding box center [669, 353] width 34 height 19
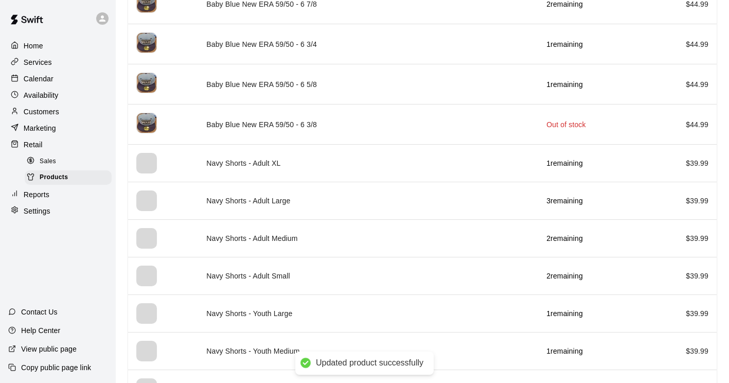
scroll to position [680, 0]
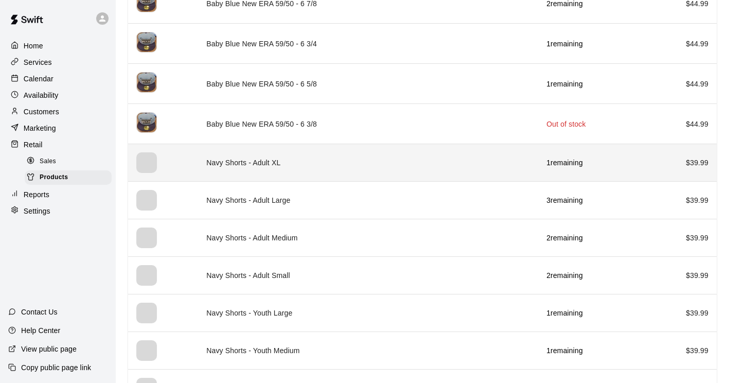
click at [137, 164] on div "simple table" at bounding box center [146, 162] width 21 height 21
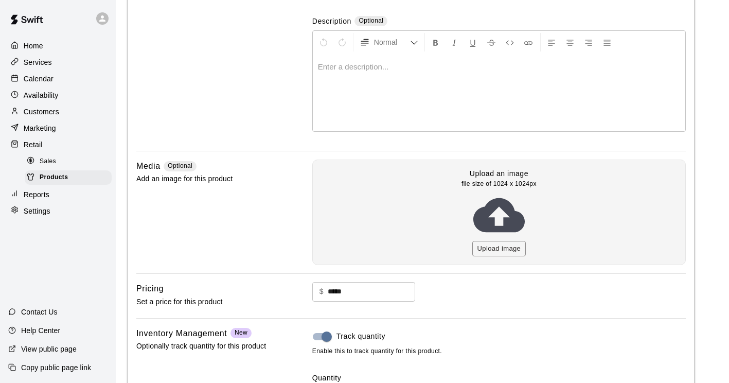
scroll to position [121, 0]
click at [489, 243] on button "Upload image" at bounding box center [499, 248] width 54 height 16
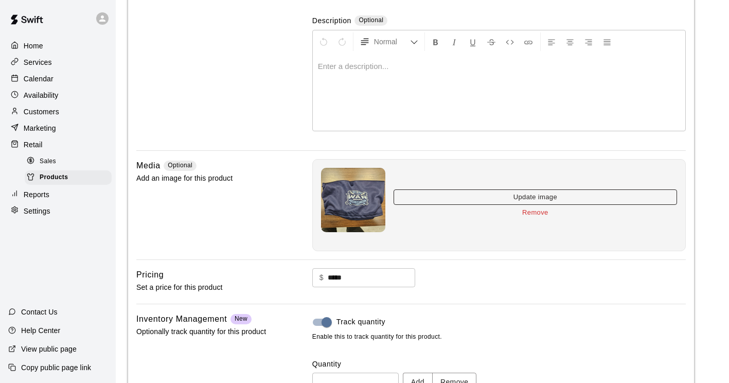
scroll to position [202, 0]
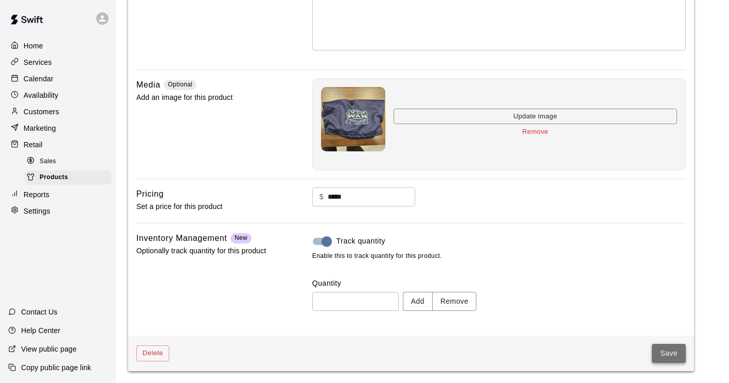
click at [664, 348] on button "Save" at bounding box center [669, 353] width 34 height 19
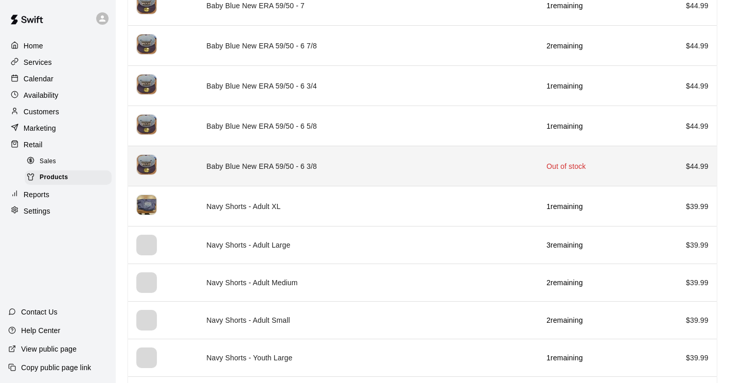
scroll to position [639, 0]
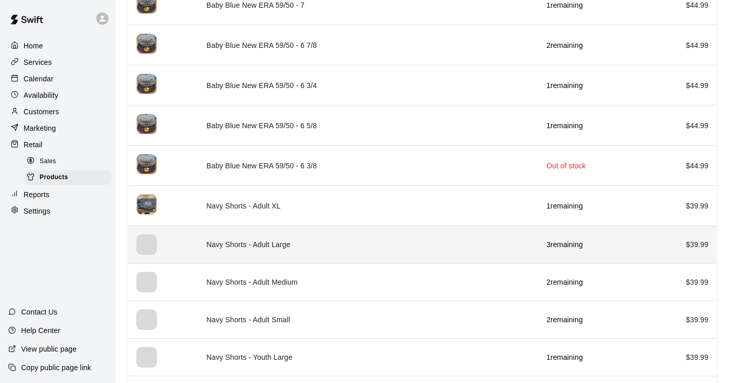
click at [144, 239] on div "simple table" at bounding box center [146, 244] width 21 height 21
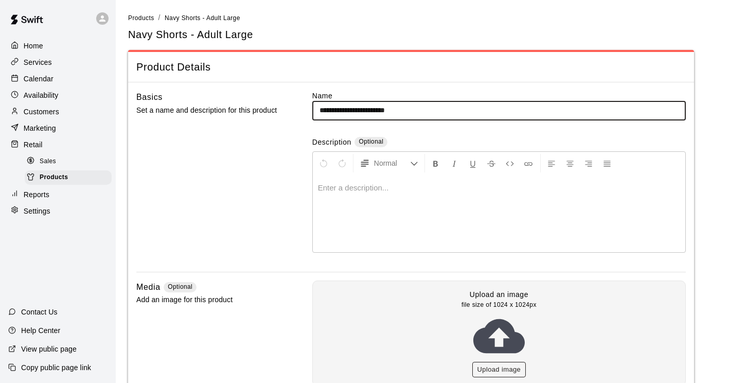
click at [488, 367] on button "Upload image" at bounding box center [499, 370] width 54 height 16
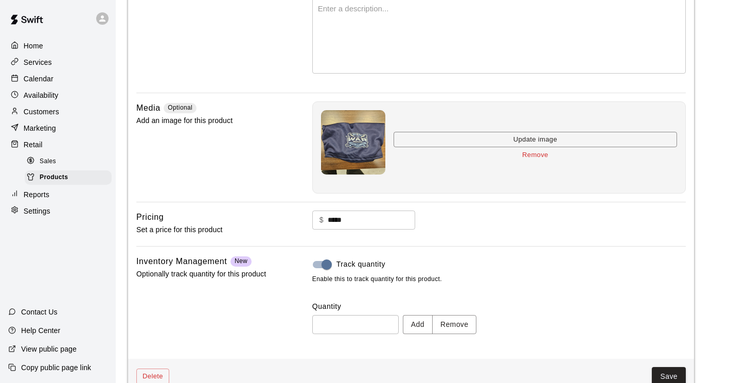
scroll to position [179, 0]
click at [665, 373] on button "Save" at bounding box center [669, 375] width 34 height 19
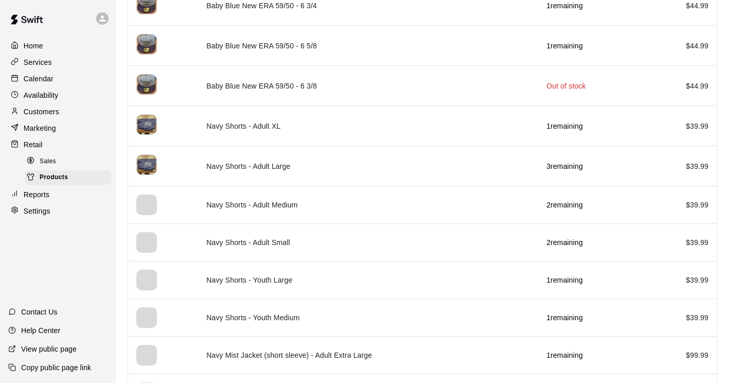
scroll to position [729, 0]
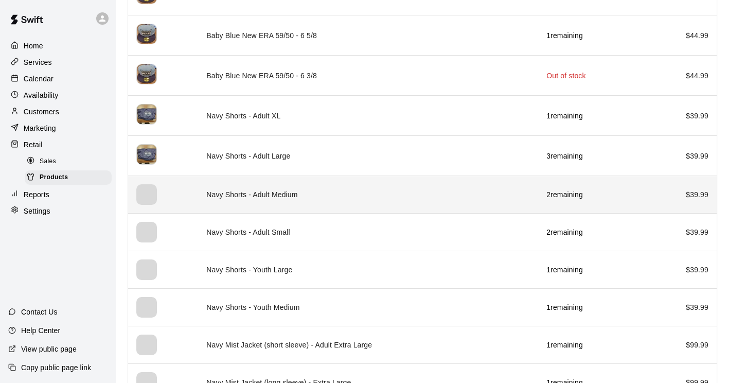
click at [139, 192] on div "simple table" at bounding box center [146, 194] width 21 height 21
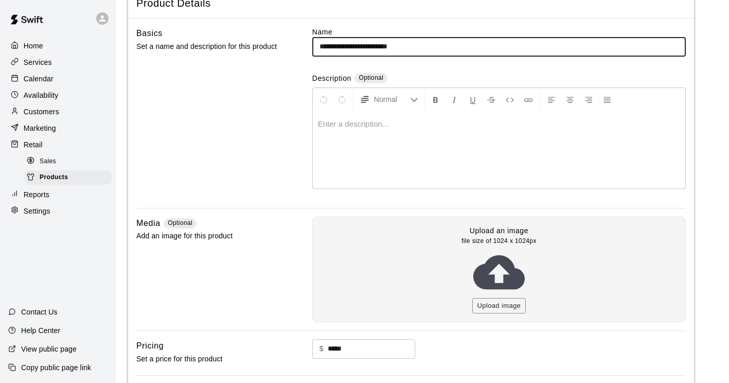
scroll to position [65, 0]
click at [501, 301] on button "Upload image" at bounding box center [499, 305] width 54 height 16
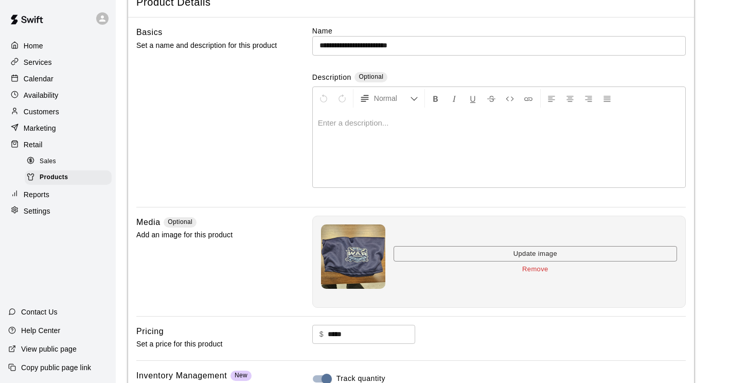
scroll to position [202, 0]
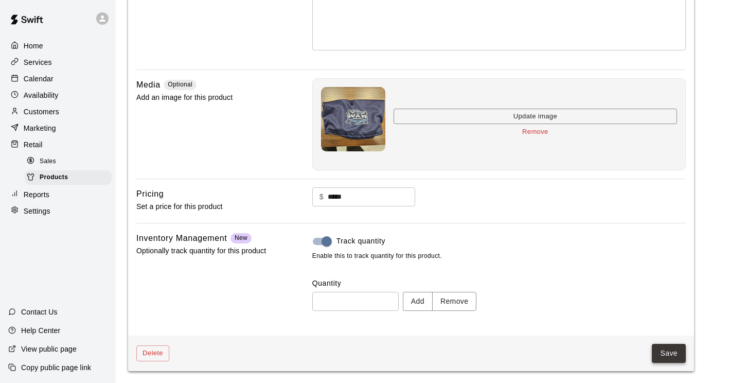
click at [670, 358] on button "Save" at bounding box center [669, 353] width 34 height 19
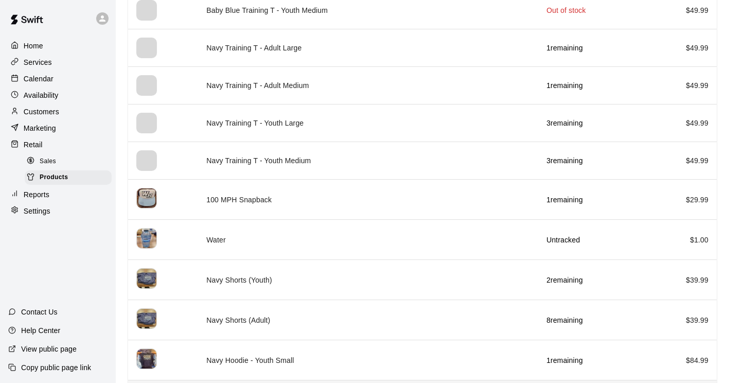
scroll to position [1740, 0]
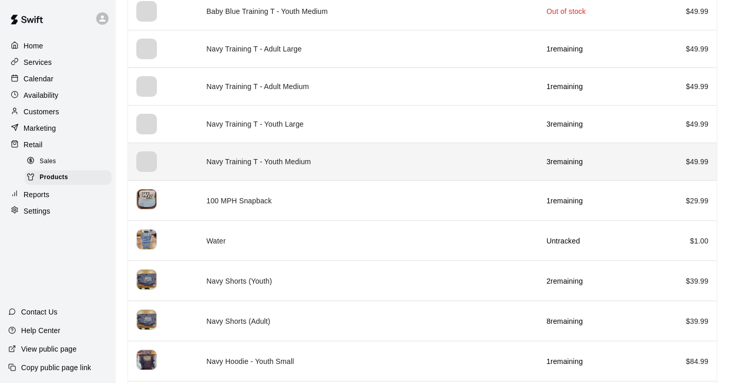
click at [206, 159] on td "Navy Training T - Youth Medium" at bounding box center [368, 162] width 340 height 38
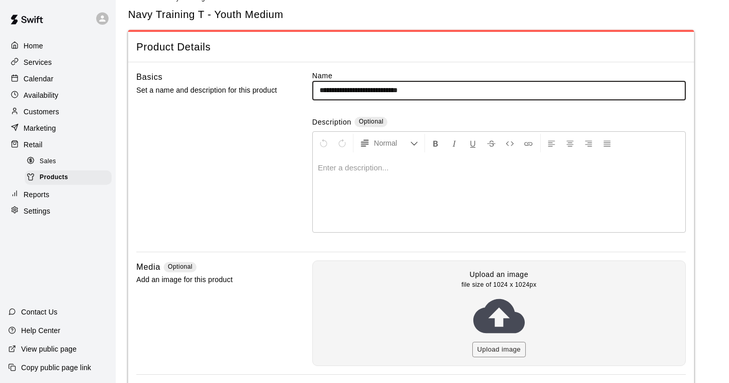
scroll to position [25, 0]
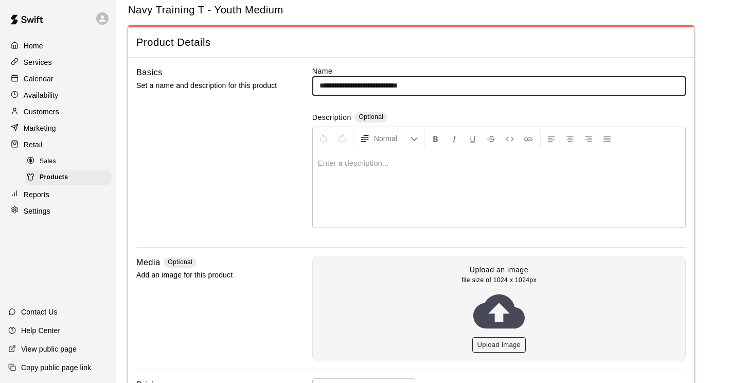
click at [510, 344] on button "Upload image" at bounding box center [499, 345] width 54 height 16
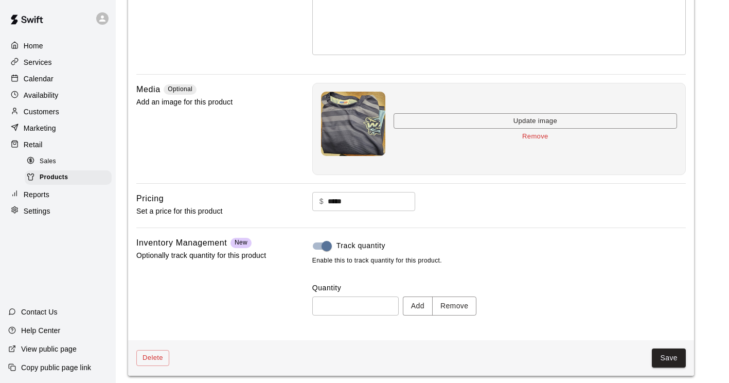
scroll to position [202, 0]
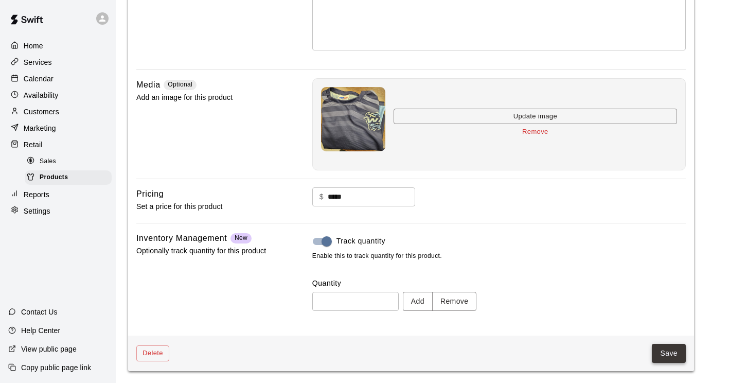
click at [667, 361] on button "Save" at bounding box center [669, 353] width 34 height 19
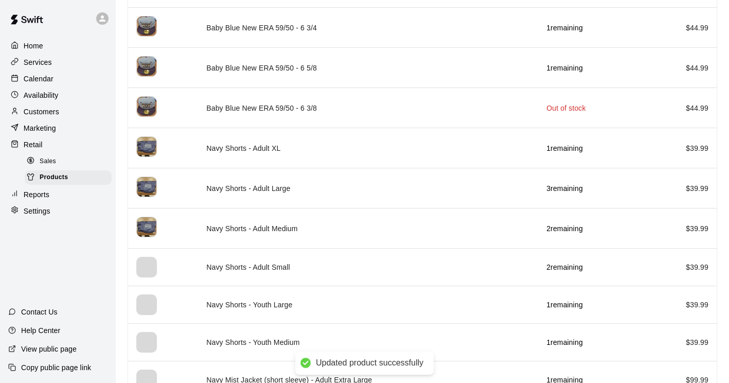
scroll to position [738, 0]
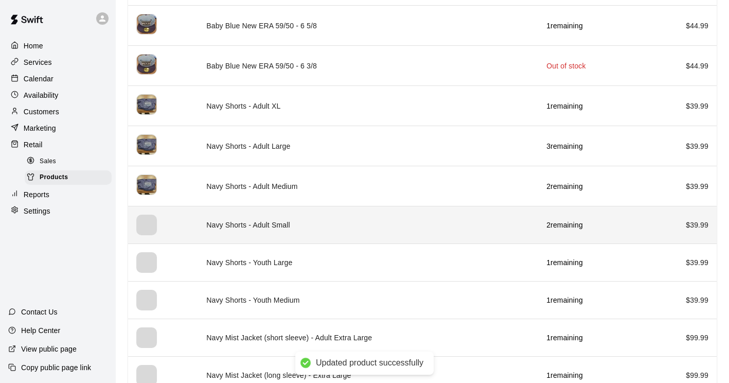
click at [209, 225] on td "Navy Shorts - Adult Small" at bounding box center [368, 225] width 340 height 38
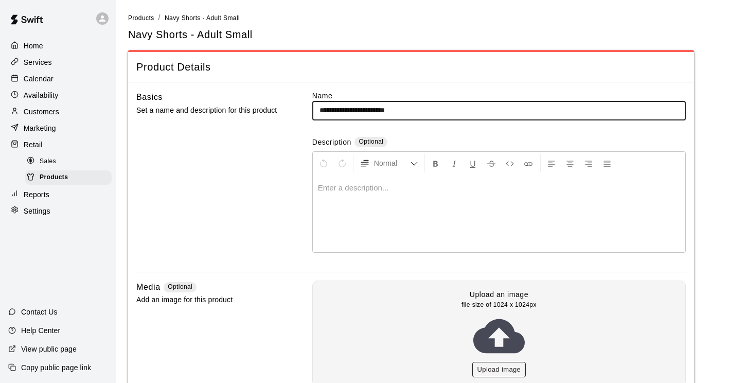
click at [490, 368] on button "Upload image" at bounding box center [499, 370] width 54 height 16
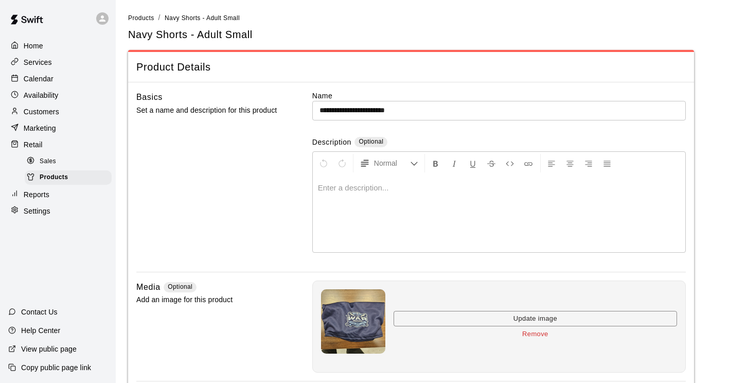
scroll to position [202, 0]
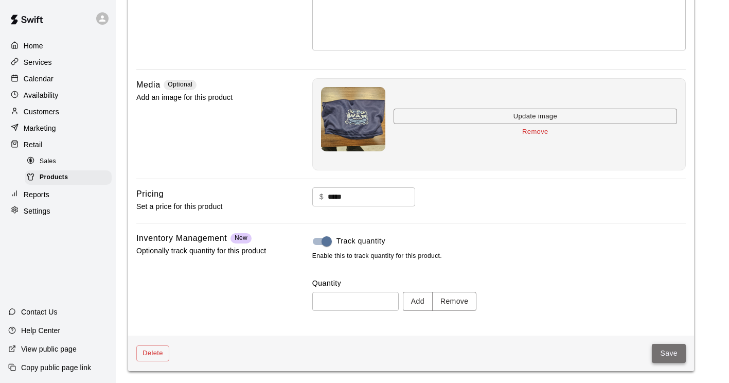
click at [672, 353] on button "Save" at bounding box center [669, 353] width 34 height 19
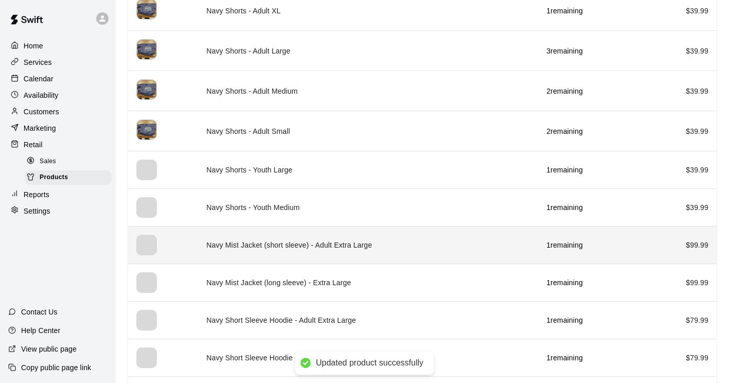
scroll to position [834, 0]
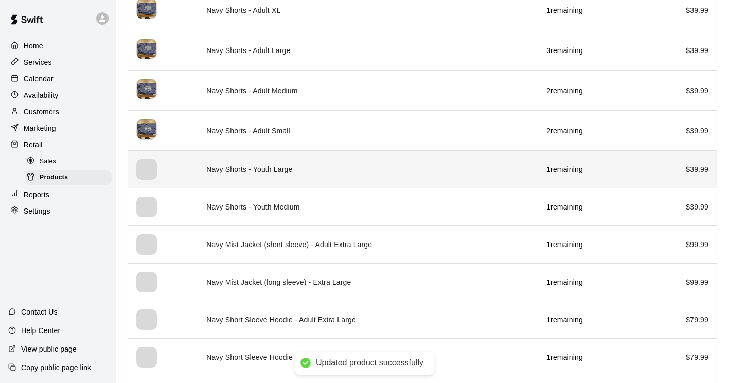
click at [172, 174] on th "simple table" at bounding box center [163, 170] width 70 height 38
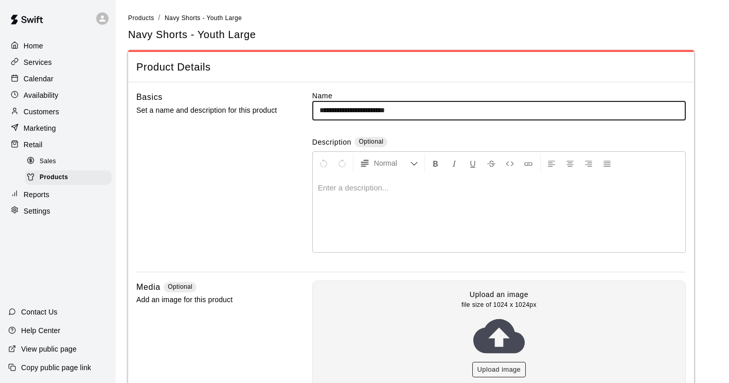
click at [499, 367] on button "Upload image" at bounding box center [499, 370] width 54 height 16
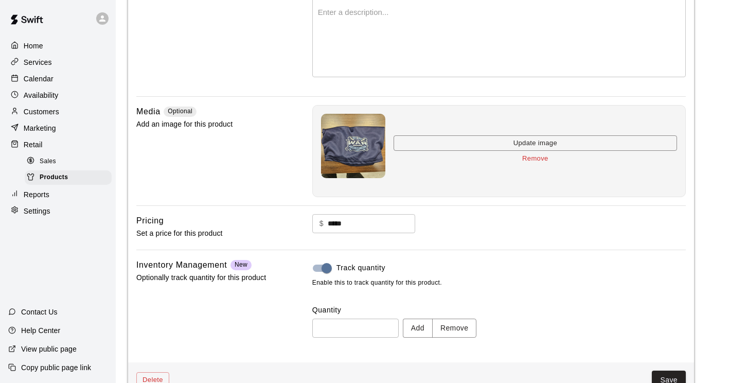
scroll to position [202, 0]
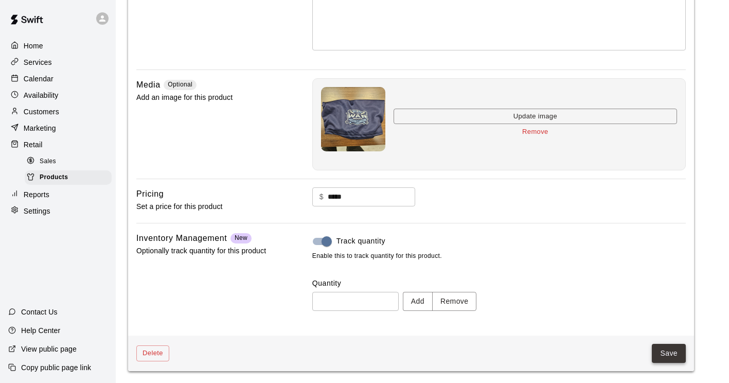
click at [668, 358] on button "Save" at bounding box center [669, 353] width 34 height 19
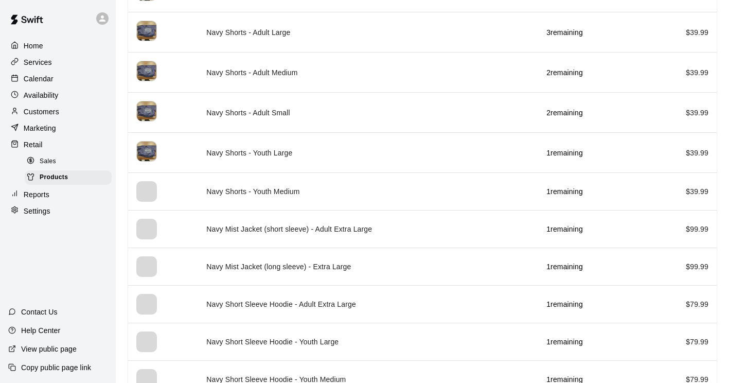
scroll to position [897, 0]
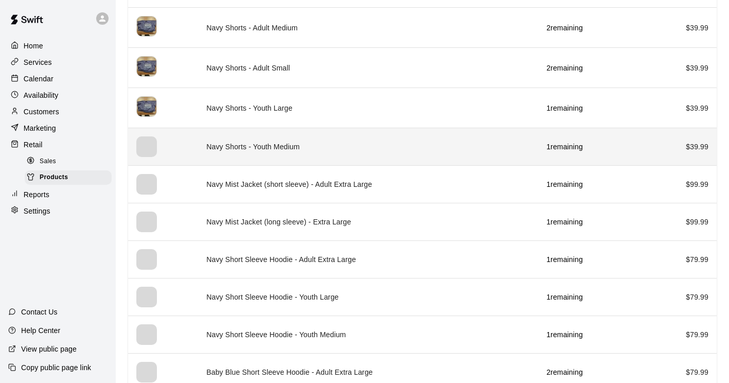
click at [249, 145] on td "Navy Shorts - Youth Medium" at bounding box center [368, 147] width 340 height 38
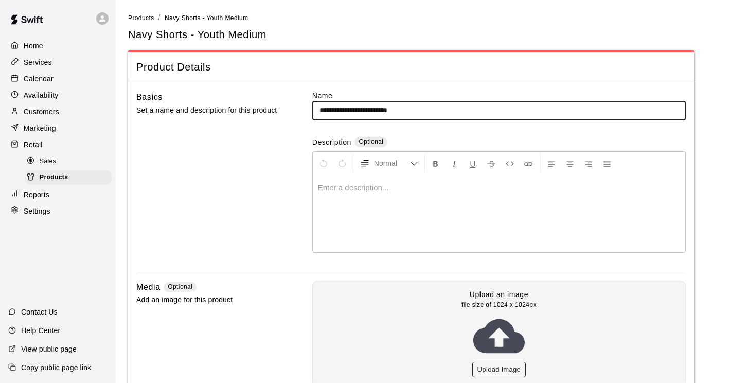
click at [505, 371] on button "Upload image" at bounding box center [499, 370] width 54 height 16
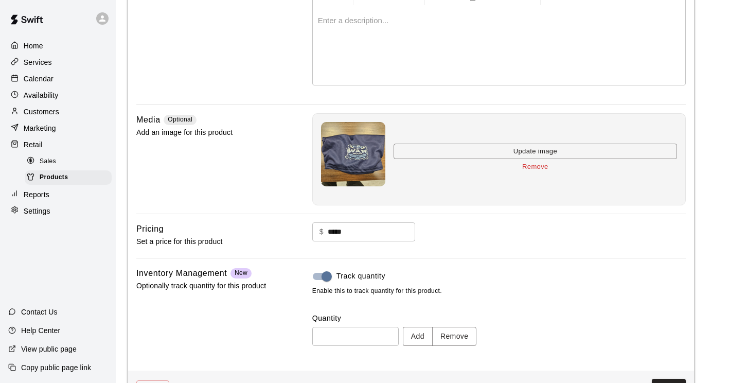
scroll to position [202, 0]
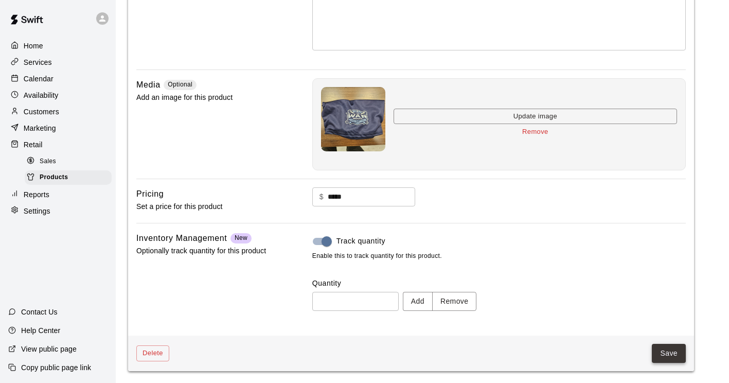
click at [674, 355] on button "Save" at bounding box center [669, 353] width 34 height 19
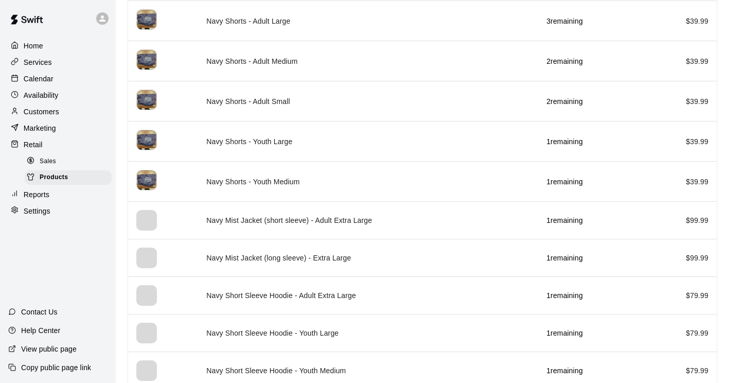
scroll to position [864, 0]
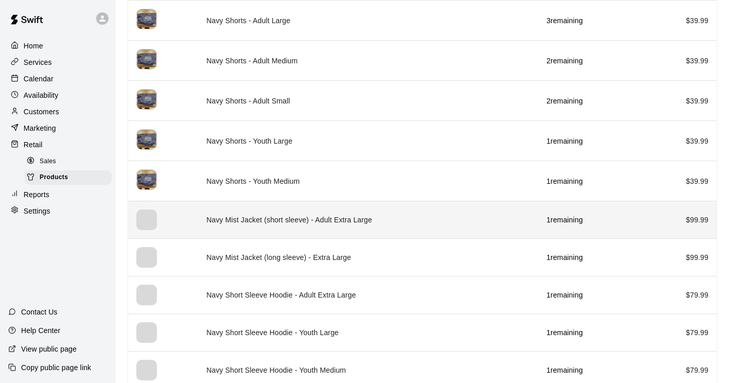
click at [212, 215] on td "Navy Mist Jacket (short sleeve) - Adult Extra Large" at bounding box center [368, 220] width 340 height 38
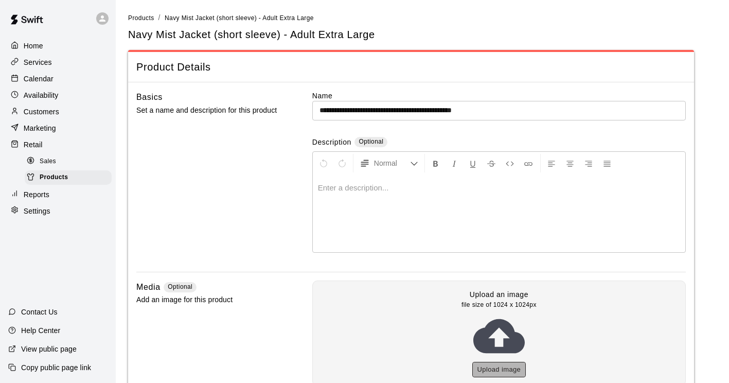
click at [503, 372] on button "Upload image" at bounding box center [499, 370] width 54 height 16
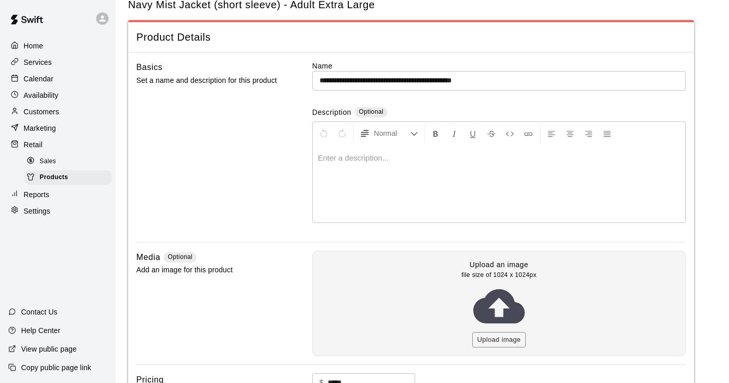
scroll to position [34, 0]
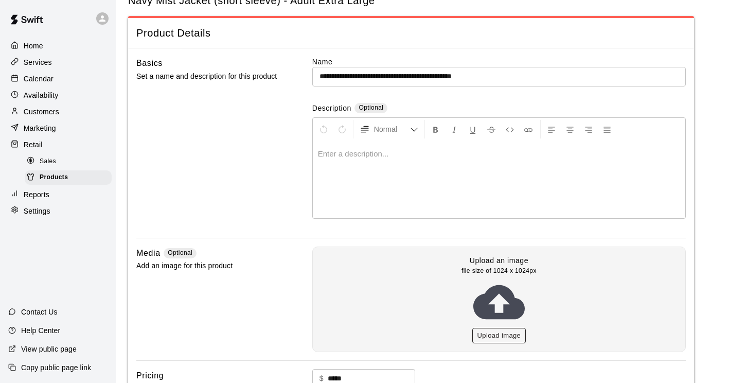
click at [498, 336] on button "Upload image" at bounding box center [499, 336] width 54 height 16
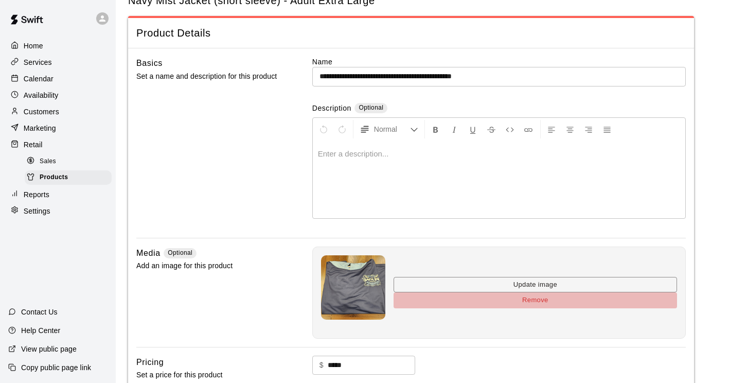
click at [523, 301] on button "Remove" at bounding box center [534, 300] width 283 height 16
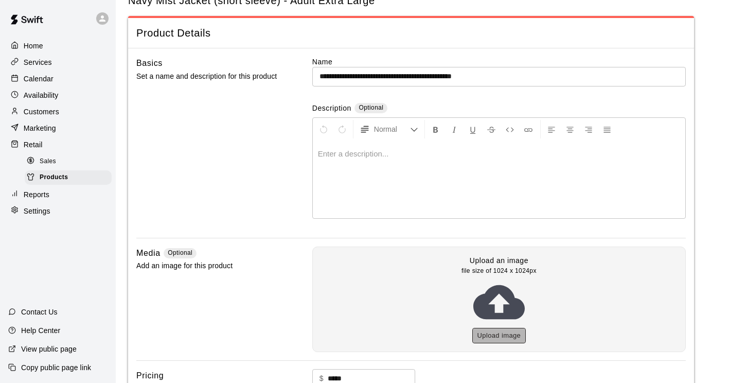
click at [505, 330] on button "Upload image" at bounding box center [499, 336] width 54 height 16
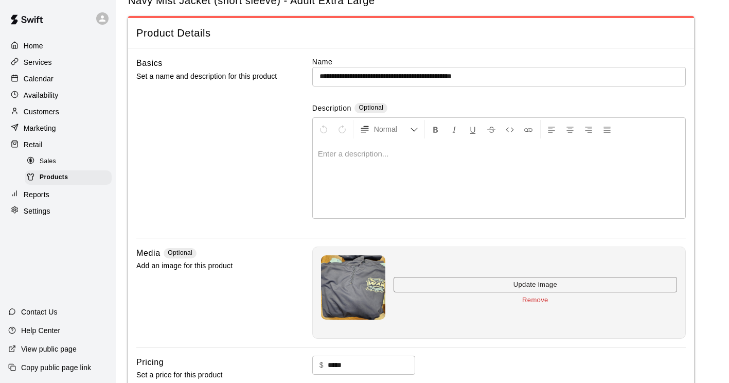
scroll to position [202, 0]
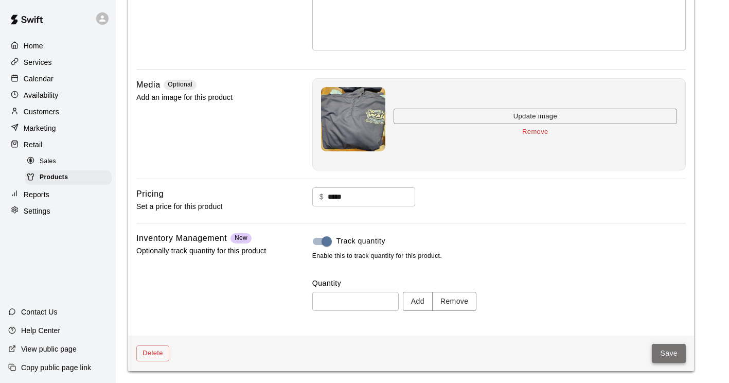
click at [671, 349] on button "Save" at bounding box center [669, 353] width 34 height 19
